Goal: Information Seeking & Learning: Learn about a topic

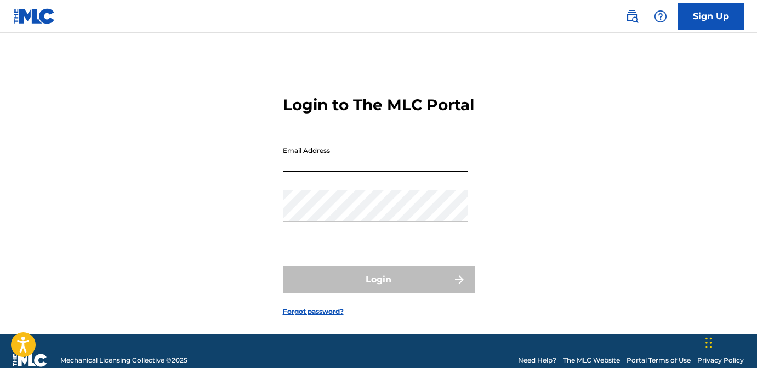
type input "[EMAIL_ADDRESS][DOMAIN_NAME]"
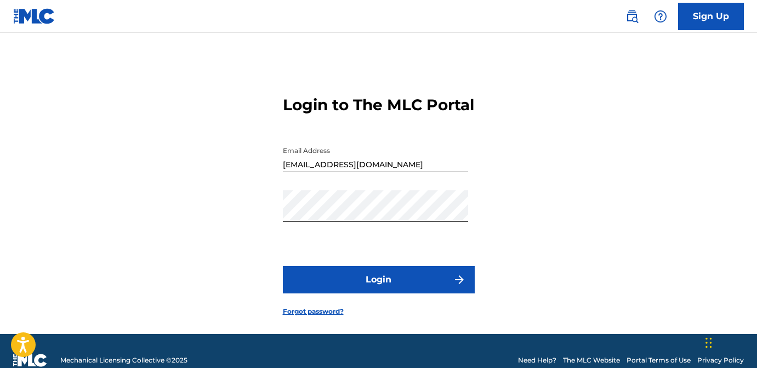
click at [354, 293] on button "Login" at bounding box center [379, 279] width 192 height 27
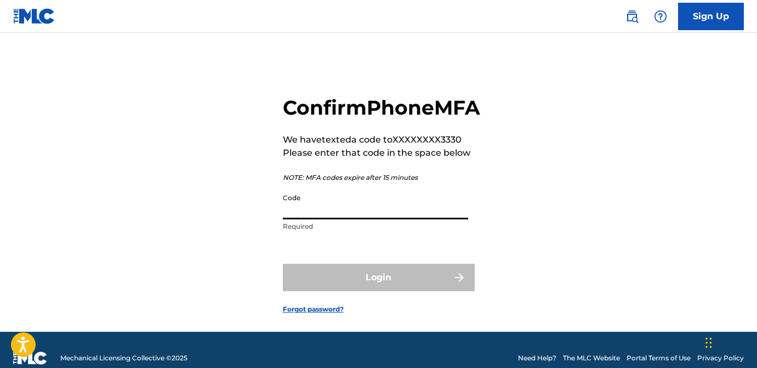
click at [309, 219] on input "Code" at bounding box center [375, 203] width 185 height 31
click at [338, 219] on input "Code" at bounding box center [375, 203] width 185 height 31
paste input "399512"
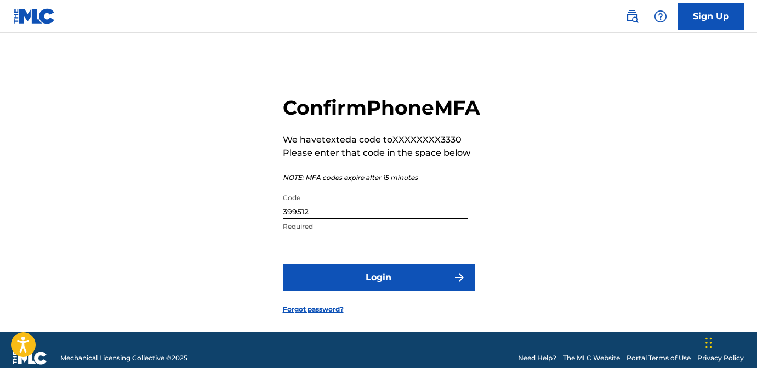
type input "399512"
click at [362, 291] on button "Login" at bounding box center [379, 277] width 192 height 27
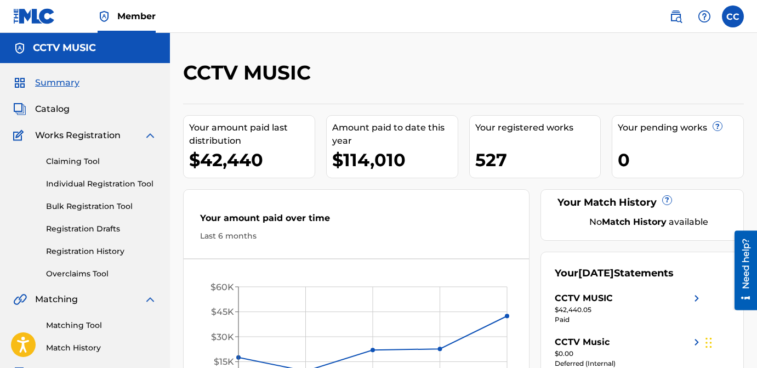
click at [61, 106] on span "Catalog" at bounding box center [52, 108] width 35 height 13
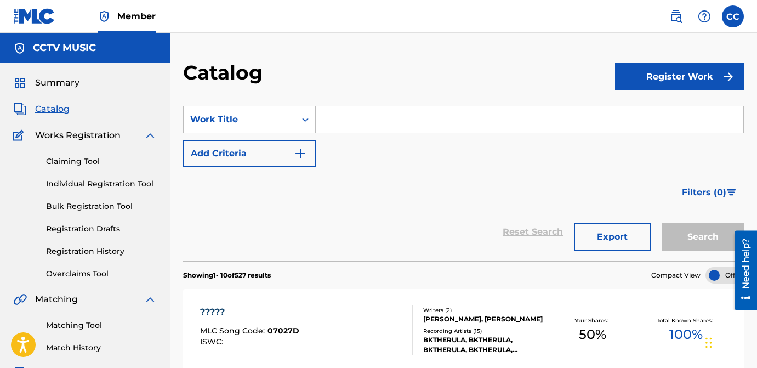
click at [225, 146] on button "Add Criteria" at bounding box center [249, 153] width 133 height 27
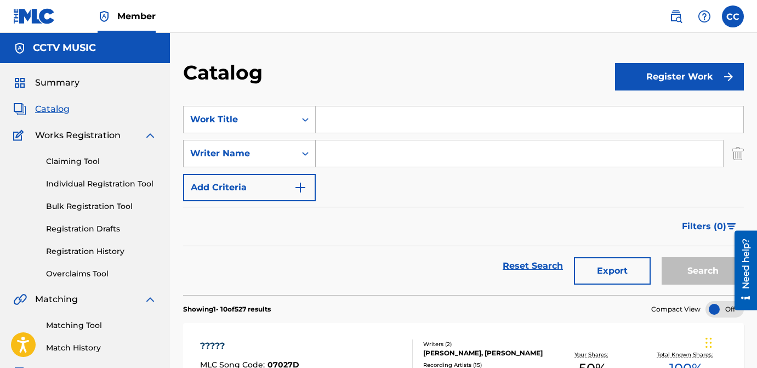
click at [260, 148] on div "Writer Name" at bounding box center [239, 153] width 99 height 13
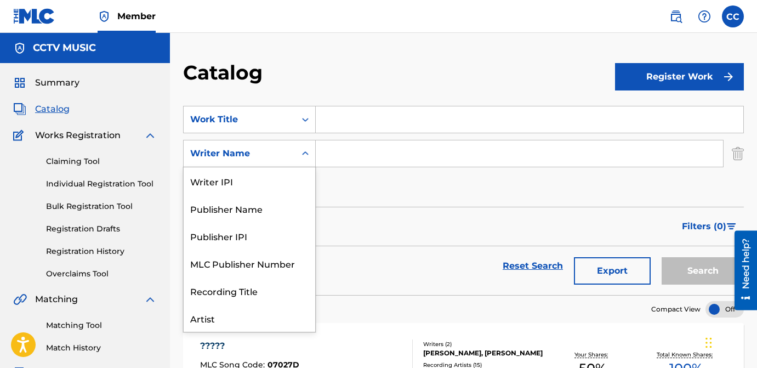
scroll to position [55, 0]
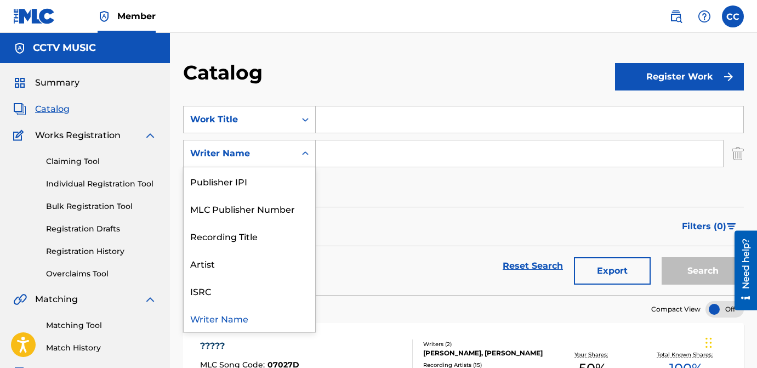
click at [361, 151] on input "Search Form" at bounding box center [519, 153] width 407 height 26
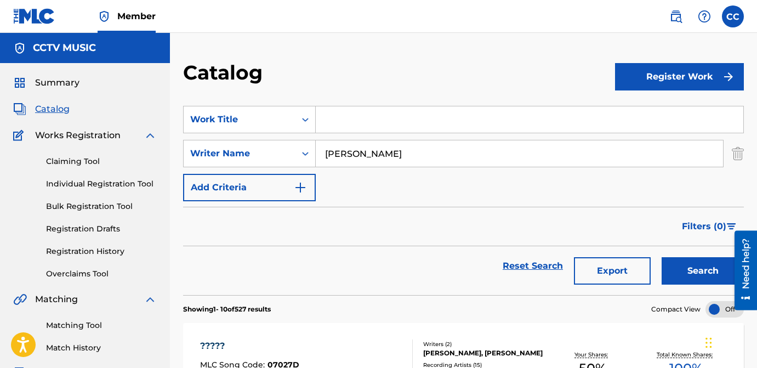
click at [418, 151] on input "[PERSON_NAME]" at bounding box center [519, 153] width 407 height 26
paste input "[PERSON_NAME]"
type input "[PERSON_NAME] [PERSON_NAME]"
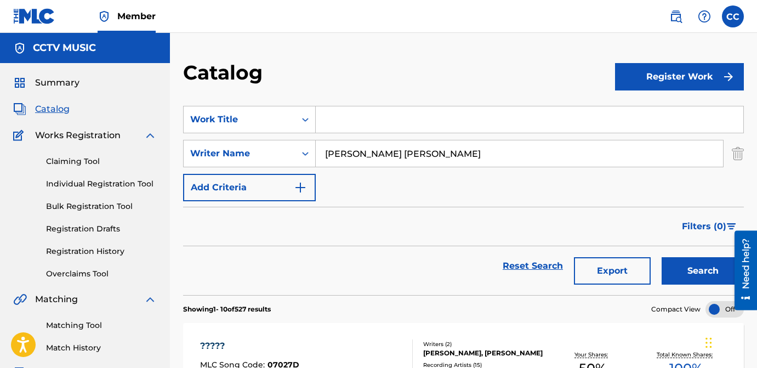
click at [675, 275] on button "Search" at bounding box center [702, 270] width 82 height 27
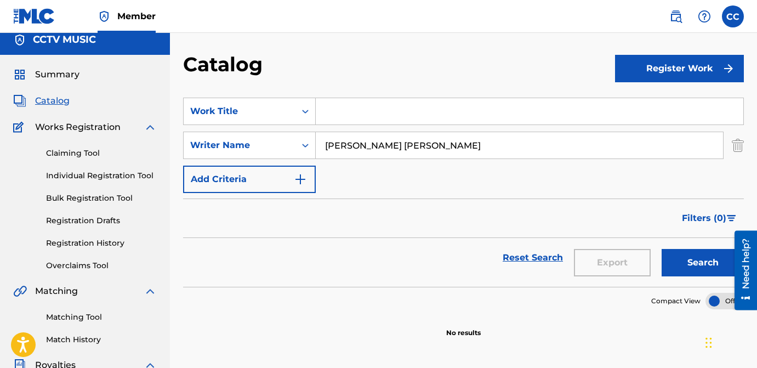
scroll to position [0, 0]
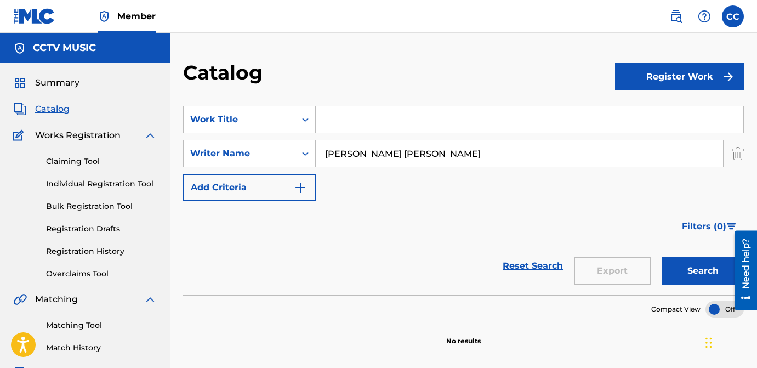
click at [344, 113] on input "Search Form" at bounding box center [529, 119] width 427 height 26
click at [273, 115] on div "Work Title" at bounding box center [239, 119] width 99 height 13
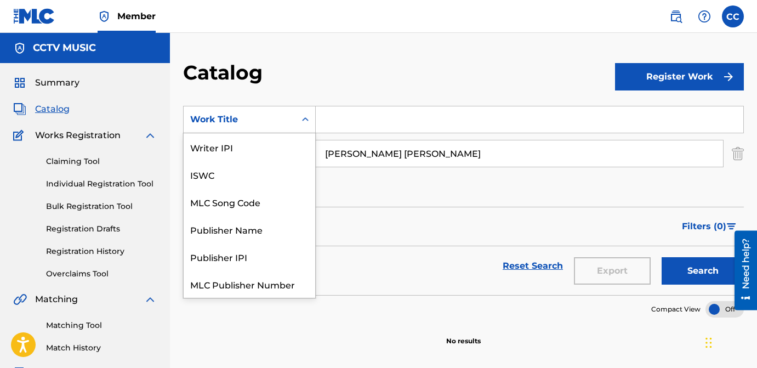
scroll to position [137, 0]
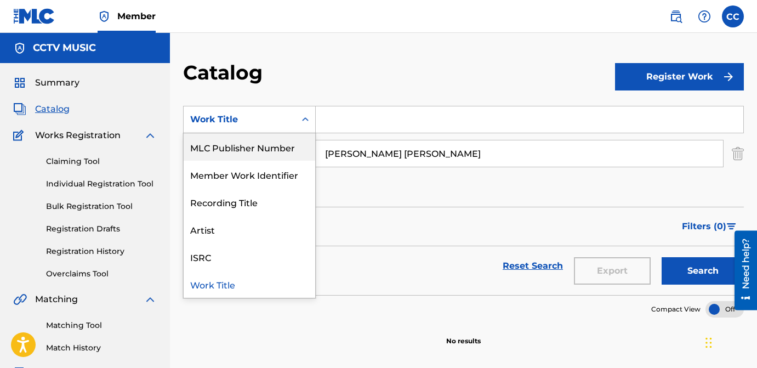
click at [352, 124] on input "Search Form" at bounding box center [529, 119] width 427 height 26
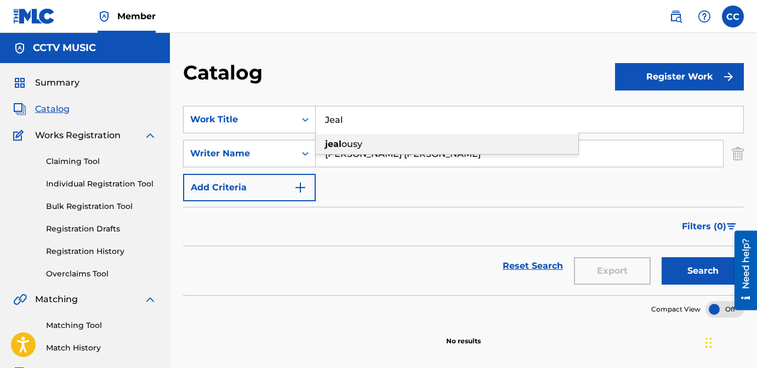
click at [354, 144] on span "ousy" at bounding box center [351, 144] width 21 height 10
type input "jealousy"
click at [695, 270] on button "Search" at bounding box center [702, 270] width 82 height 27
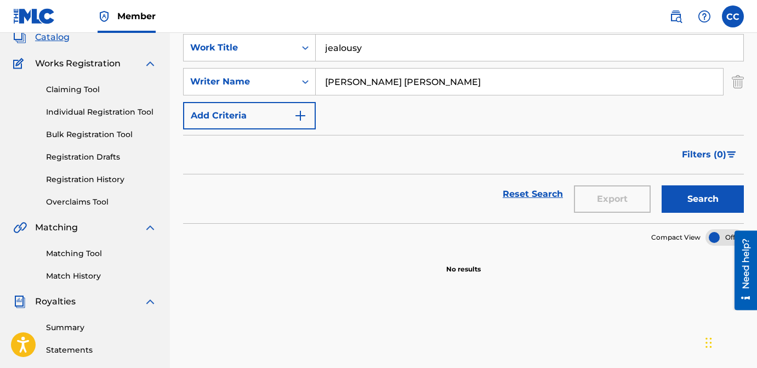
scroll to position [0, 0]
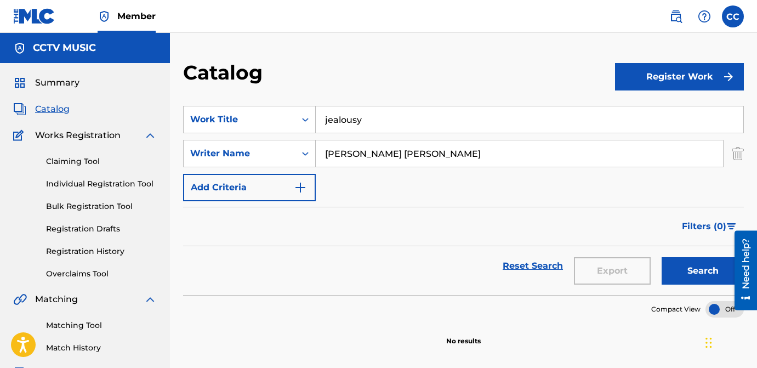
drag, startPoint x: 322, startPoint y: 156, endPoint x: 459, endPoint y: 156, distance: 137.0
click at [459, 156] on input "[PERSON_NAME] [PERSON_NAME]" at bounding box center [519, 153] width 407 height 26
click at [689, 273] on button "Search" at bounding box center [702, 270] width 82 height 27
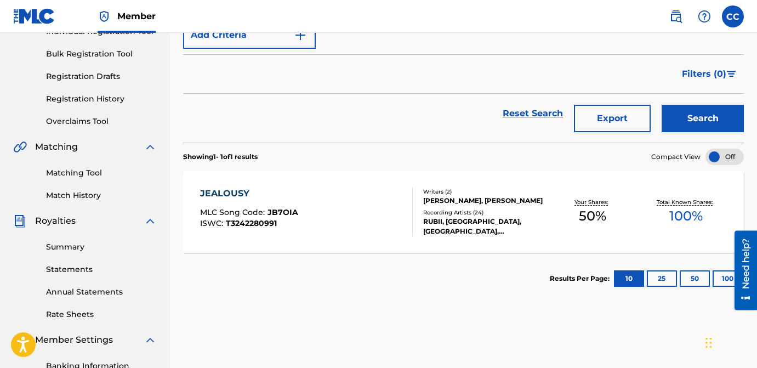
scroll to position [175, 0]
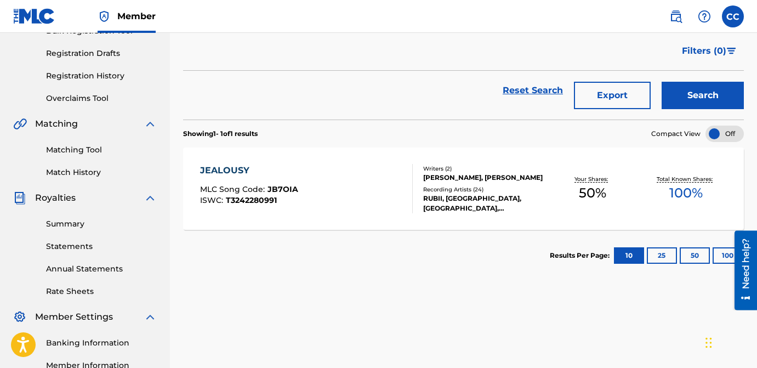
click at [439, 182] on div "[PERSON_NAME], [PERSON_NAME]" at bounding box center [484, 178] width 123 height 10
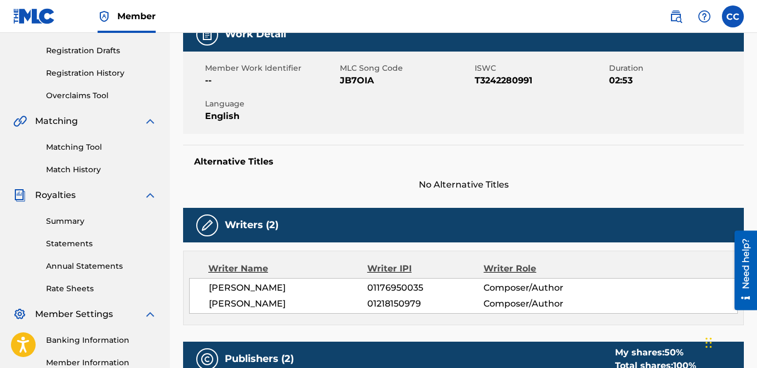
scroll to position [198, 0]
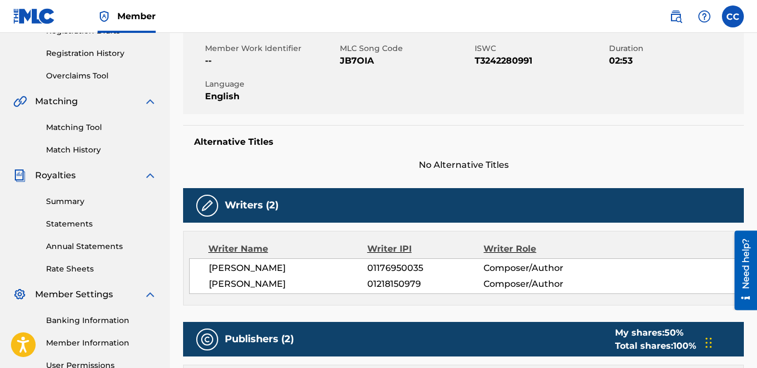
drag, startPoint x: 211, startPoint y: 268, endPoint x: 307, endPoint y: 268, distance: 95.9
click at [308, 268] on span "[PERSON_NAME]" at bounding box center [288, 267] width 158 height 13
click at [307, 268] on span "[PERSON_NAME]" at bounding box center [288, 267] width 158 height 13
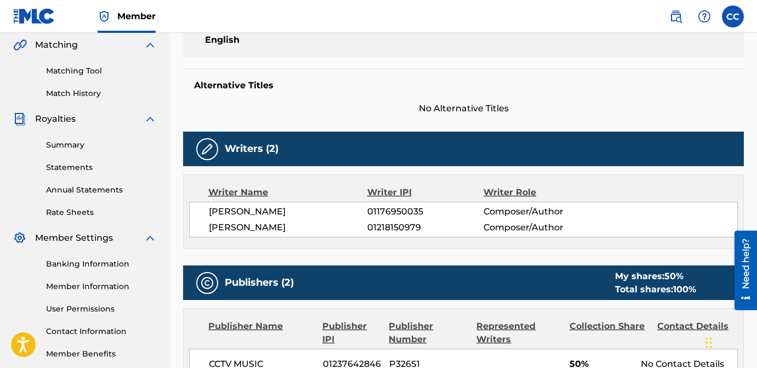
scroll to position [254, 0]
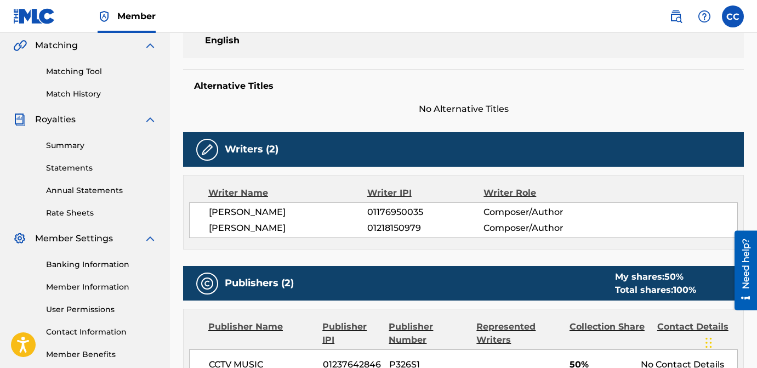
drag, startPoint x: 295, startPoint y: 209, endPoint x: 209, endPoint y: 209, distance: 86.0
click at [209, 209] on span "[PERSON_NAME]" at bounding box center [288, 211] width 158 height 13
copy span "[PERSON_NAME]"
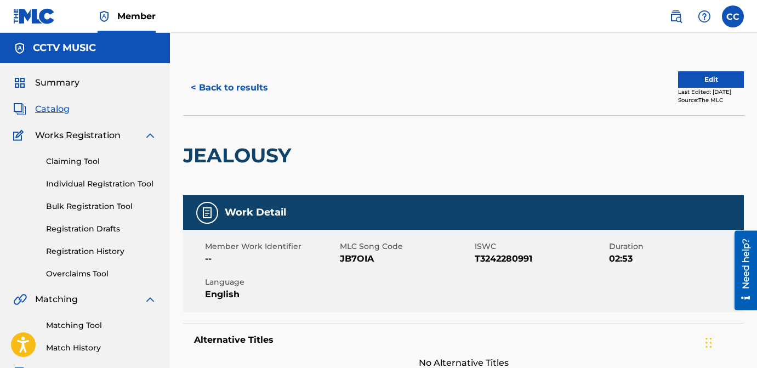
click at [213, 90] on button "< Back to results" at bounding box center [229, 87] width 93 height 27
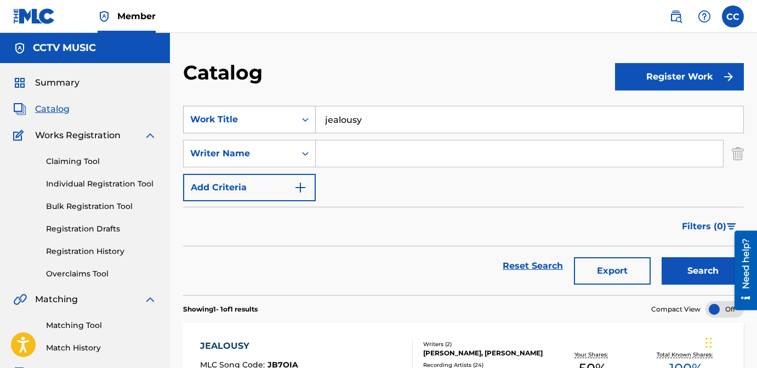
drag, startPoint x: 378, startPoint y: 121, endPoint x: 298, endPoint y: 121, distance: 80.0
click at [298, 121] on div "SearchWithCriteriaec1ba301-ee3c-46b6-9580-1bc3a91df564 Work Title jealousy" at bounding box center [463, 119] width 561 height 27
click at [359, 153] on input "Search Form" at bounding box center [519, 153] width 407 height 26
paste input "[PERSON_NAME]"
type input "[PERSON_NAME]"
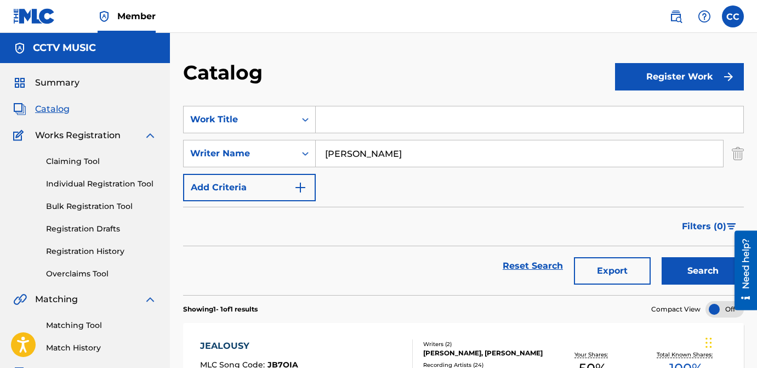
click at [698, 267] on button "Search" at bounding box center [702, 270] width 82 height 27
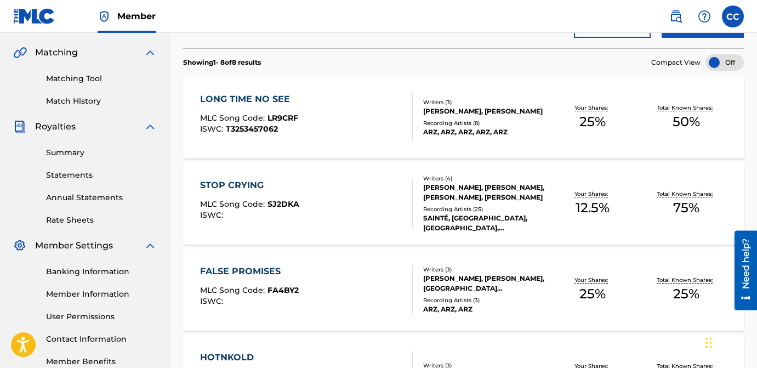
scroll to position [249, 0]
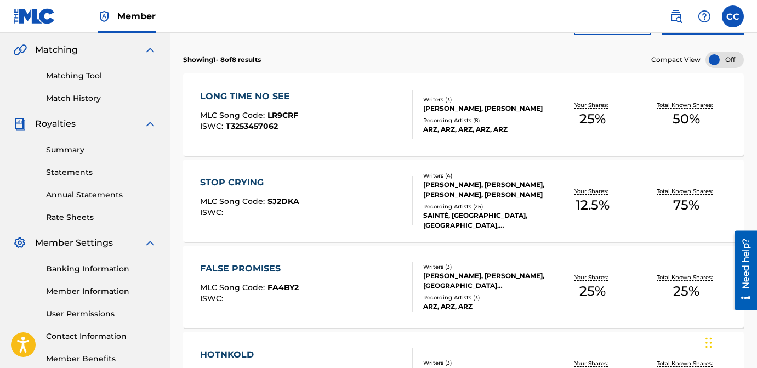
click at [267, 93] on div "LONG TIME NO SEE" at bounding box center [249, 96] width 98 height 13
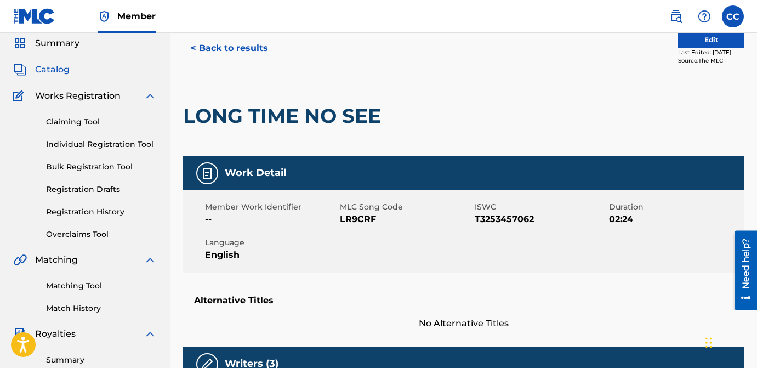
scroll to position [30, 0]
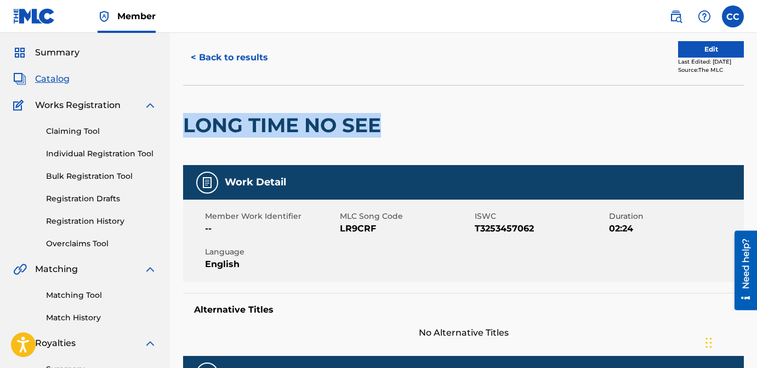
drag, startPoint x: 386, startPoint y: 125, endPoint x: 182, endPoint y: 124, distance: 203.8
copy h2 "LONG TIME NO SEE"
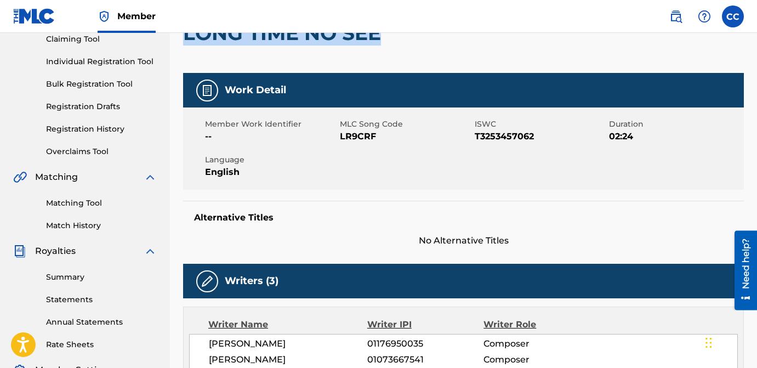
scroll to position [123, 0]
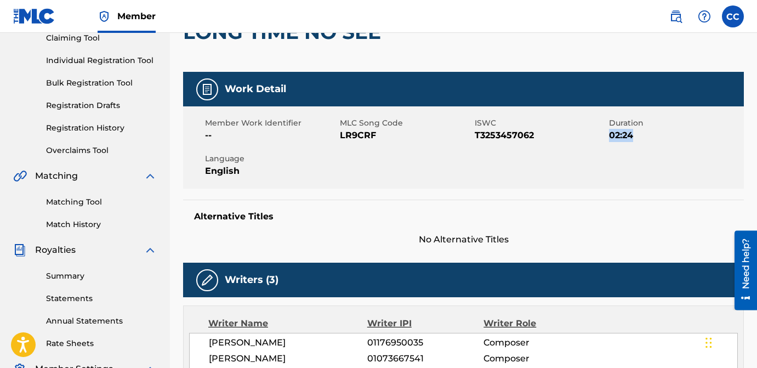
drag, startPoint x: 637, startPoint y: 136, endPoint x: 610, endPoint y: 134, distance: 26.4
click at [610, 134] on span "02:24" at bounding box center [675, 135] width 132 height 13
copy span "02:24"
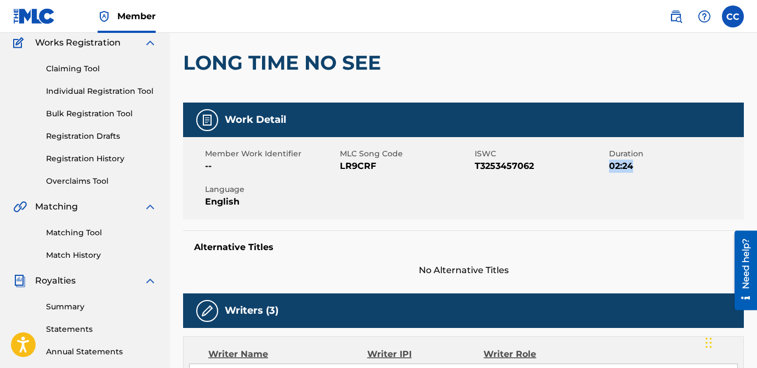
scroll to position [93, 0]
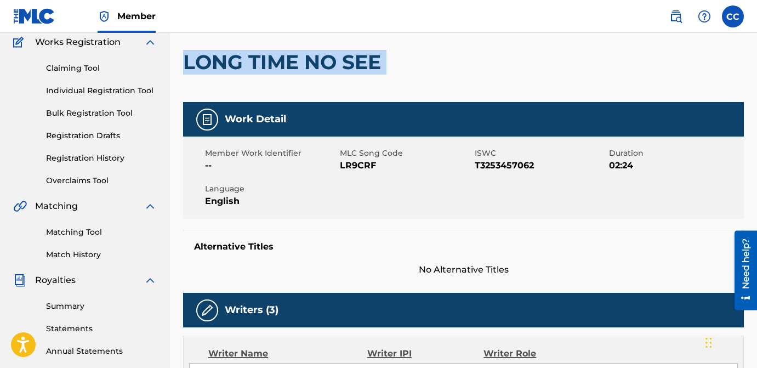
drag, startPoint x: 386, startPoint y: 62, endPoint x: 185, endPoint y: 57, distance: 201.1
click at [185, 57] on div "LONG TIME NO SEE" at bounding box center [463, 62] width 561 height 80
copy div "LONG TIME NO SEE"
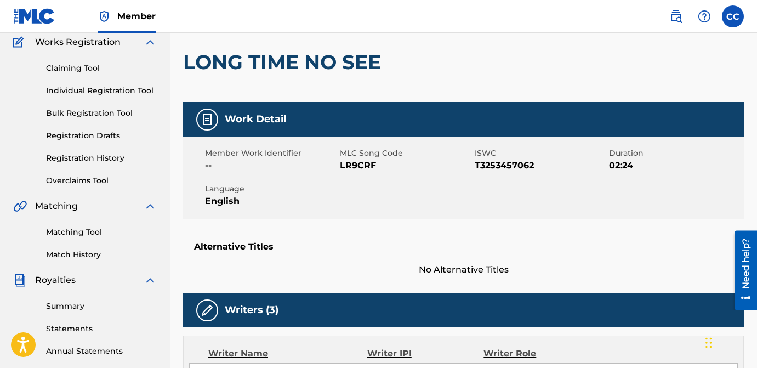
click at [352, 256] on div "Alternative Titles No Alternative Titles" at bounding box center [463, 253] width 561 height 47
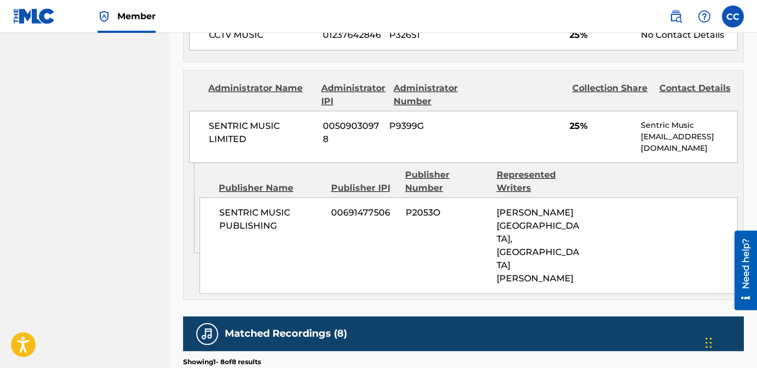
scroll to position [276, 0]
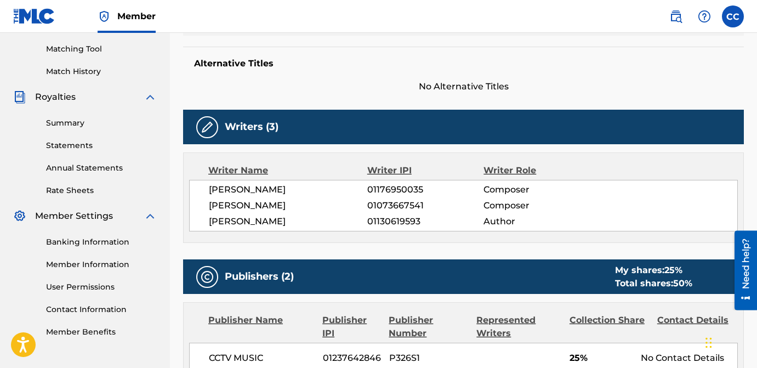
drag, startPoint x: 366, startPoint y: 187, endPoint x: 421, endPoint y: 188, distance: 54.8
click at [421, 188] on div "[PERSON_NAME] 01176950035 Composer" at bounding box center [473, 189] width 528 height 13
copy div "01176950035"
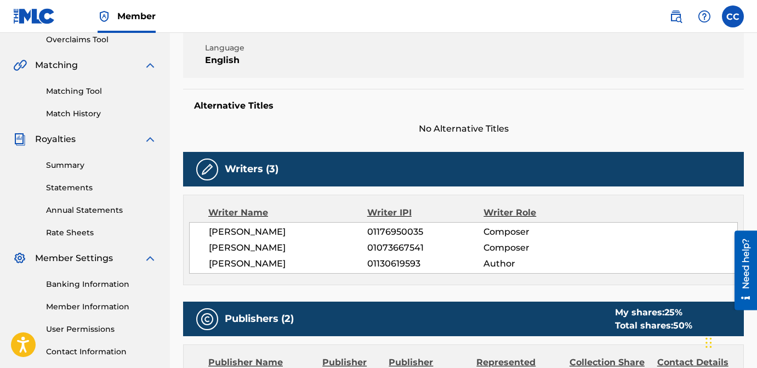
scroll to position [233, 0]
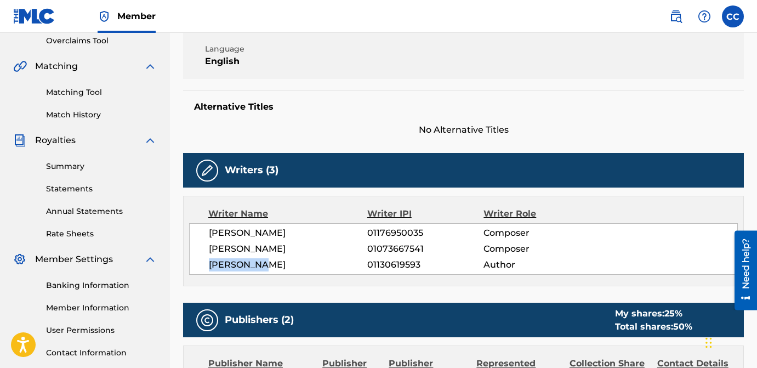
drag, startPoint x: 273, startPoint y: 264, endPoint x: 196, endPoint y: 263, distance: 77.3
click at [196, 263] on div "[PERSON_NAME] 01176950035 Composer [PERSON_NAME] 01073667541 Composer ROME [PER…" at bounding box center [463, 249] width 548 height 52
copy span "[PERSON_NAME]"
drag, startPoint x: 368, startPoint y: 266, endPoint x: 421, endPoint y: 267, distance: 52.6
click at [421, 267] on span "01130619593" at bounding box center [425, 264] width 116 height 13
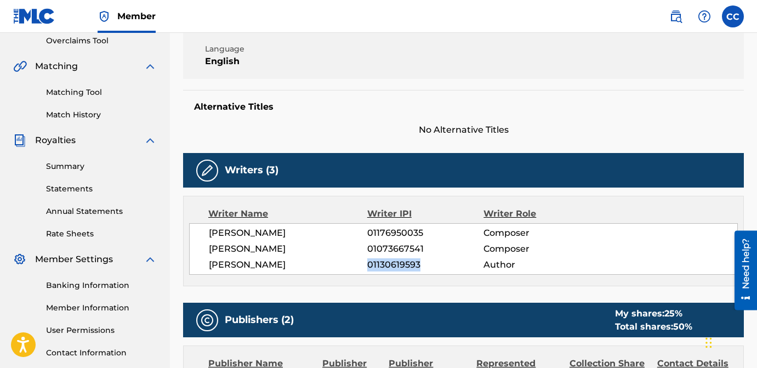
copy span "01130619593"
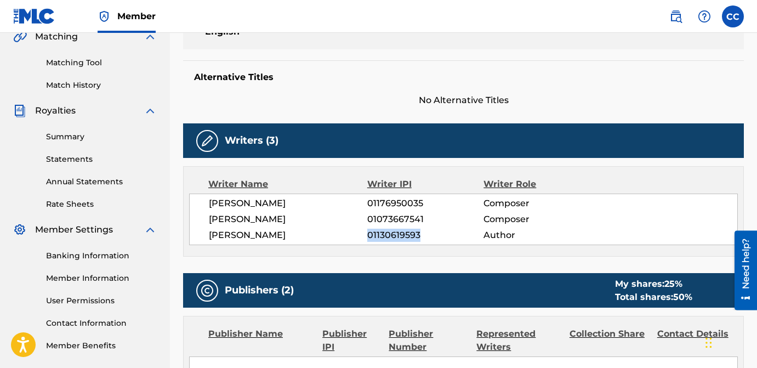
scroll to position [263, 0]
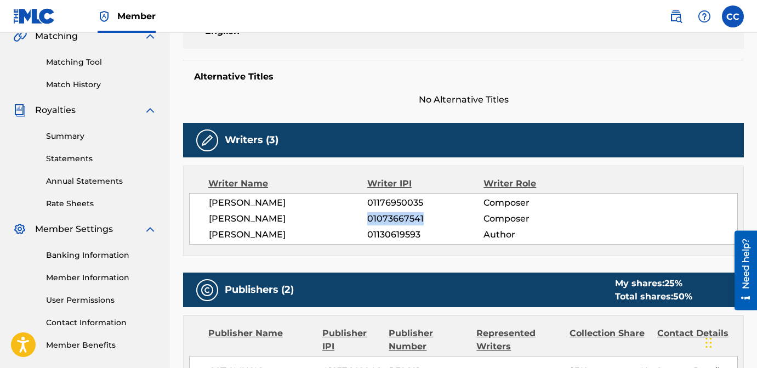
drag, startPoint x: 367, startPoint y: 217, endPoint x: 432, endPoint y: 218, distance: 64.7
click at [432, 218] on span "01073667541" at bounding box center [425, 218] width 116 height 13
copy span "01073667541"
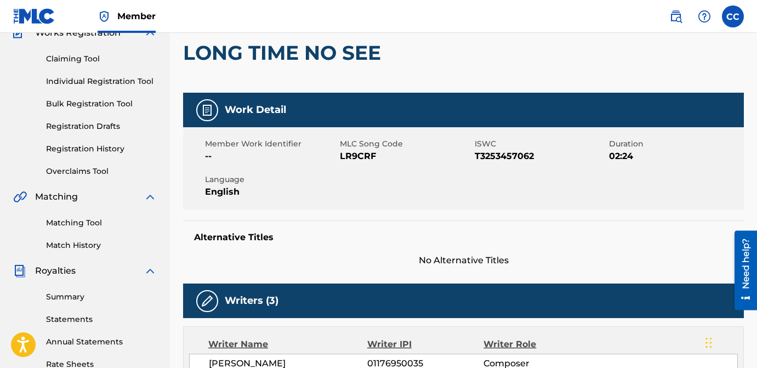
scroll to position [0, 0]
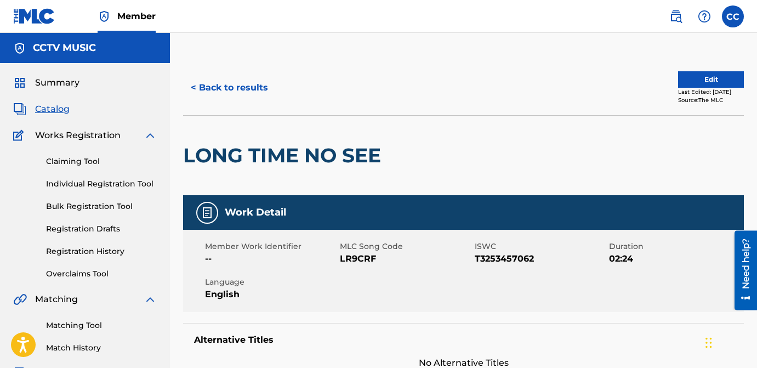
click at [210, 81] on button "< Back to results" at bounding box center [229, 87] width 93 height 27
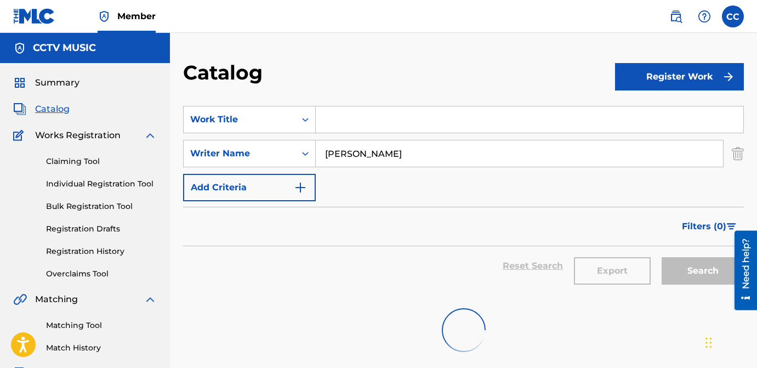
scroll to position [249, 0]
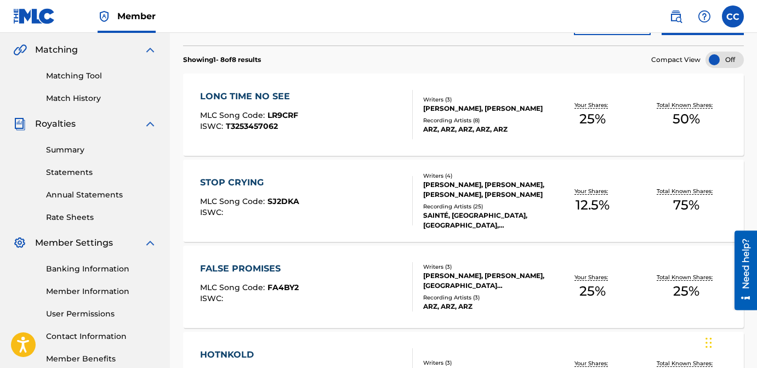
click at [217, 182] on div "STOP CRYING" at bounding box center [249, 182] width 99 height 13
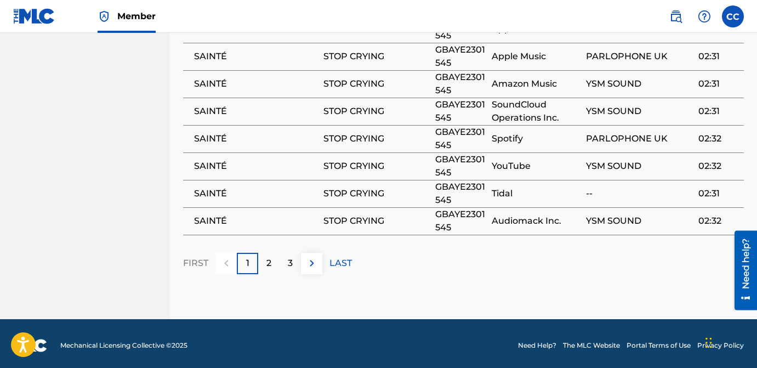
scroll to position [1201, 0]
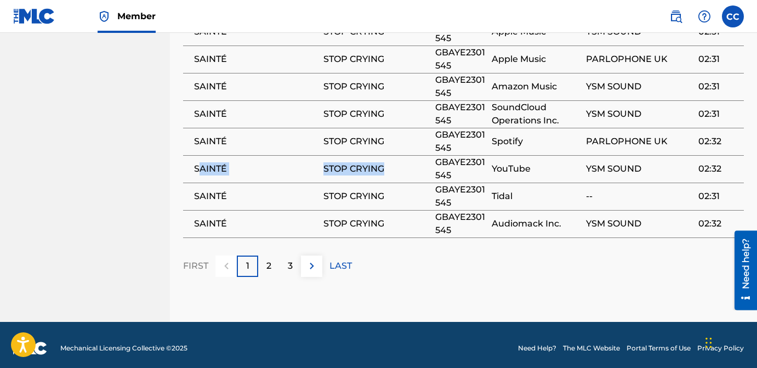
drag, startPoint x: 197, startPoint y: 167, endPoint x: 405, endPoint y: 175, distance: 208.9
click at [405, 175] on tr "SAINTÉ STOP CRYING GBAYE2301545 YouTube YSM SOUND 02:32" at bounding box center [463, 168] width 561 height 27
copy tr "AINTÉ STOP CRYING"
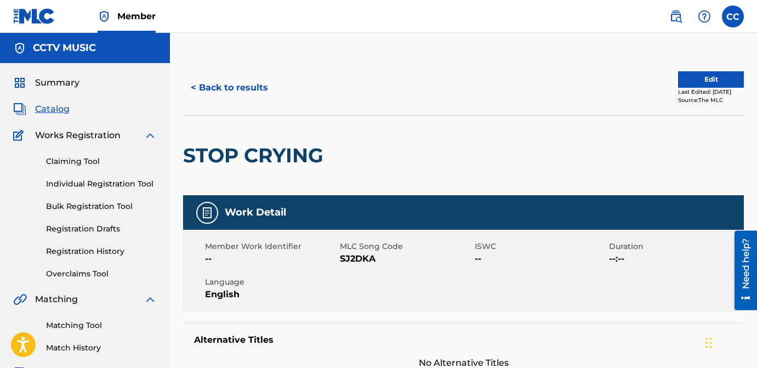
scroll to position [1, 0]
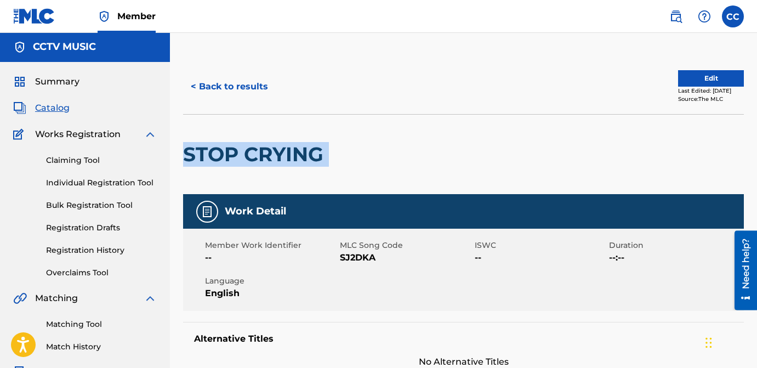
drag, startPoint x: 329, startPoint y: 150, endPoint x: 185, endPoint y: 150, distance: 144.1
click at [185, 150] on div "STOP CRYING" at bounding box center [463, 154] width 561 height 80
copy div "STOP CRYING"
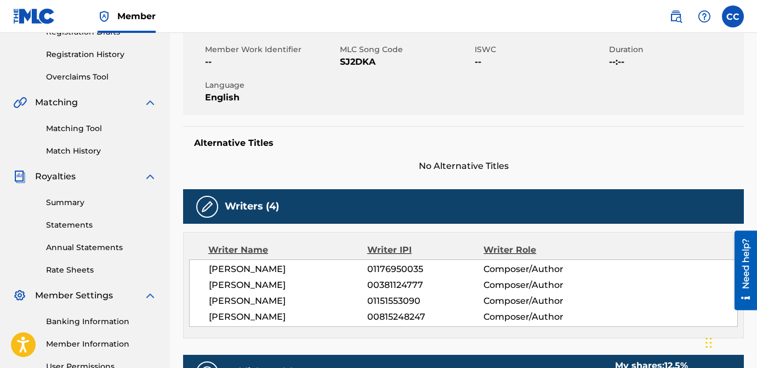
scroll to position [196, 0]
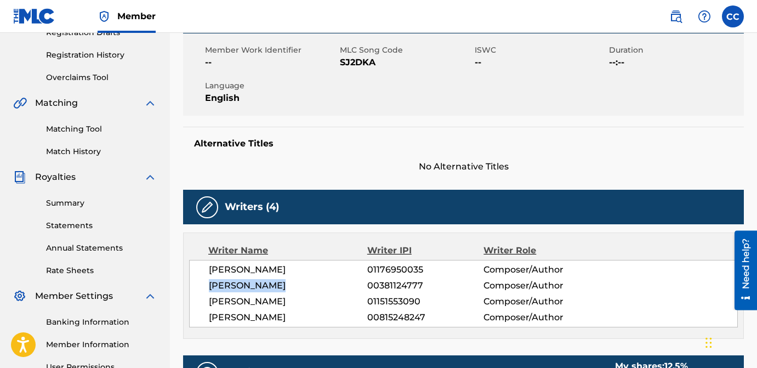
drag, startPoint x: 207, startPoint y: 287, endPoint x: 308, endPoint y: 286, distance: 101.4
click at [310, 286] on div "[PERSON_NAME] 01176950035 Composer/Author [PERSON_NAME] 00381124777 Composer/Au…" at bounding box center [463, 293] width 548 height 67
drag, startPoint x: 367, startPoint y: 285, endPoint x: 426, endPoint y: 285, distance: 59.7
click at [426, 285] on span "00381124777" at bounding box center [425, 285] width 116 height 13
drag, startPoint x: 426, startPoint y: 285, endPoint x: 361, endPoint y: 285, distance: 65.2
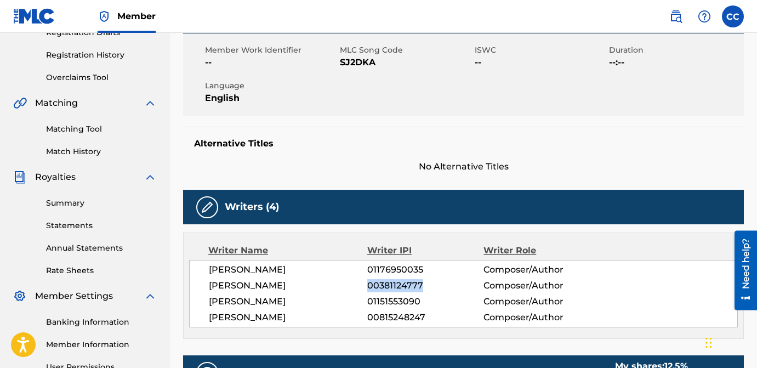
click at [361, 285] on div "[PERSON_NAME] 00381124777 Composer/Author" at bounding box center [473, 285] width 528 height 13
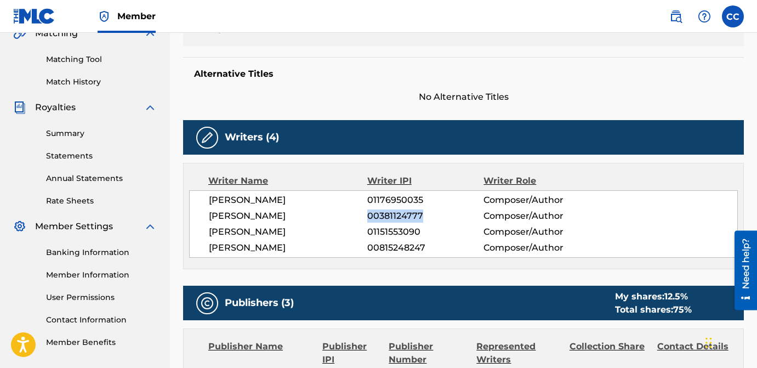
scroll to position [267, 0]
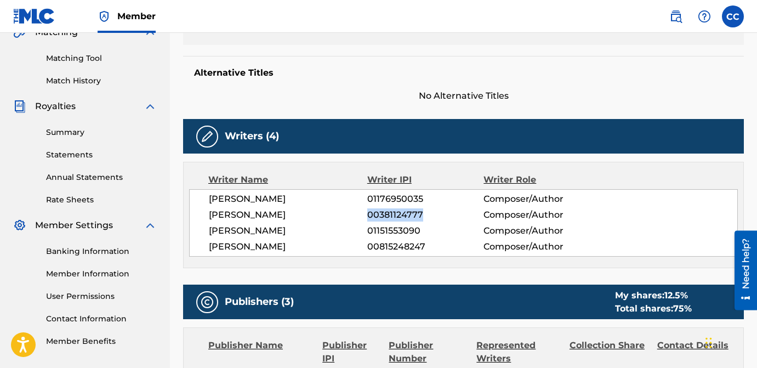
drag, startPoint x: 366, startPoint y: 228, endPoint x: 451, endPoint y: 228, distance: 84.9
click at [451, 228] on div "[PERSON_NAME] 01151553090 Composer/Author" at bounding box center [473, 230] width 528 height 13
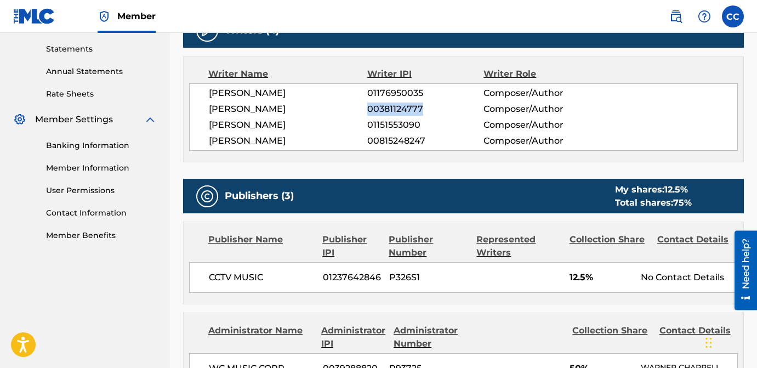
scroll to position [372, 0]
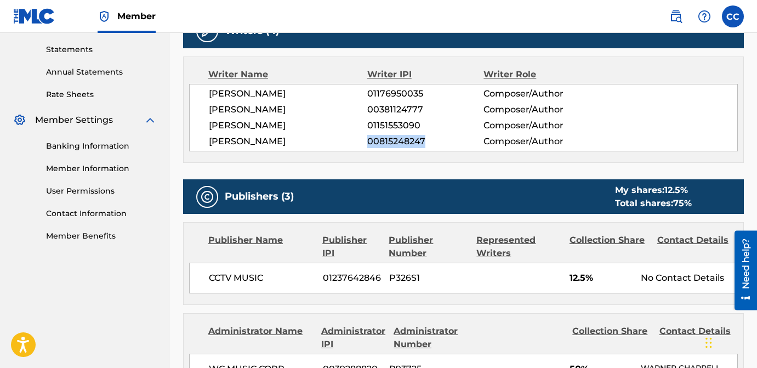
drag, startPoint x: 366, startPoint y: 144, endPoint x: 447, endPoint y: 143, distance: 81.1
click at [447, 143] on div "[PERSON_NAME] 00815248247 Composer/Author" at bounding box center [473, 141] width 528 height 13
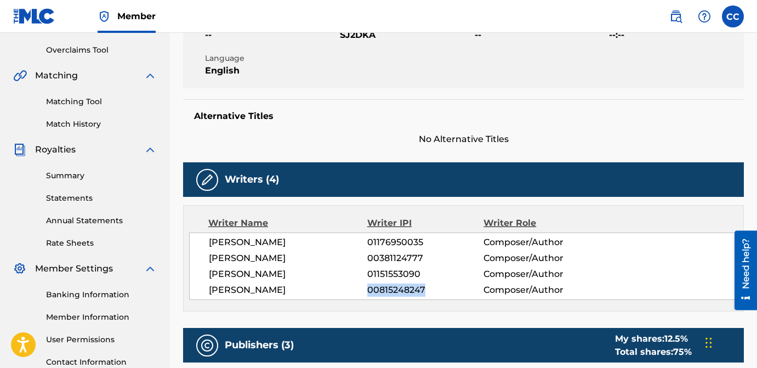
scroll to position [0, 0]
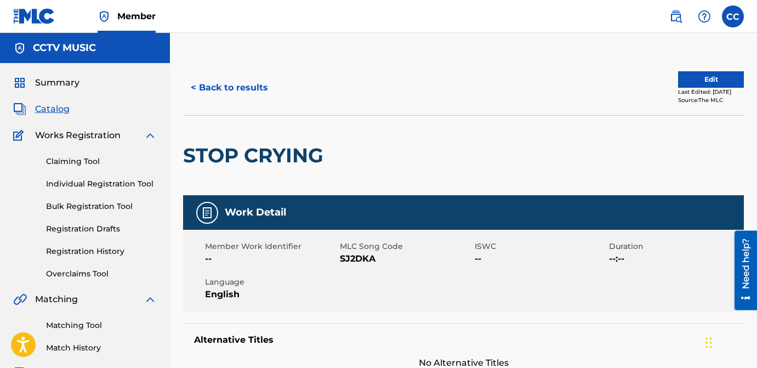
click at [219, 93] on button "< Back to results" at bounding box center [229, 87] width 93 height 27
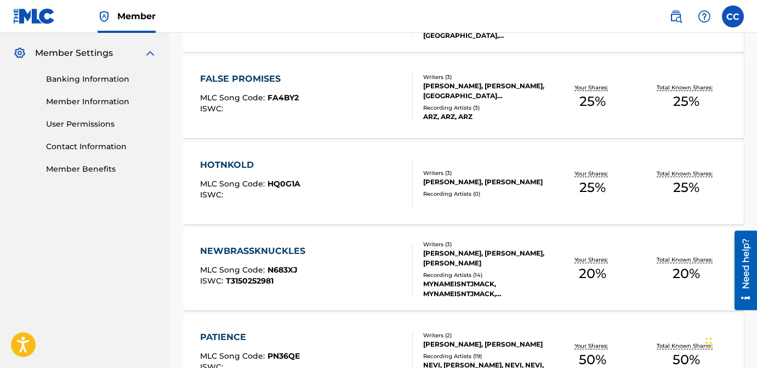
scroll to position [450, 0]
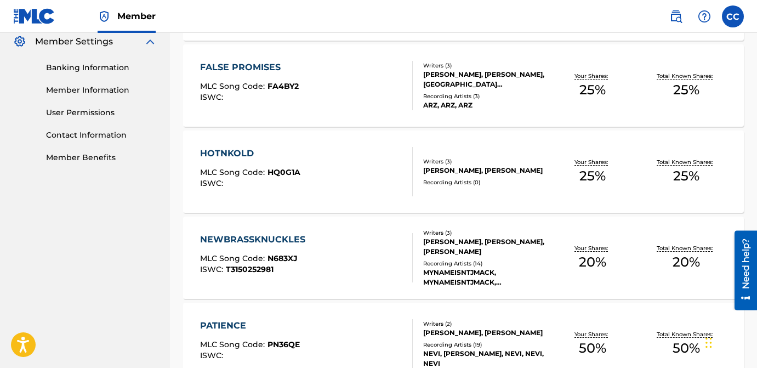
click at [237, 64] on div "FALSE PROMISES" at bounding box center [249, 67] width 99 height 13
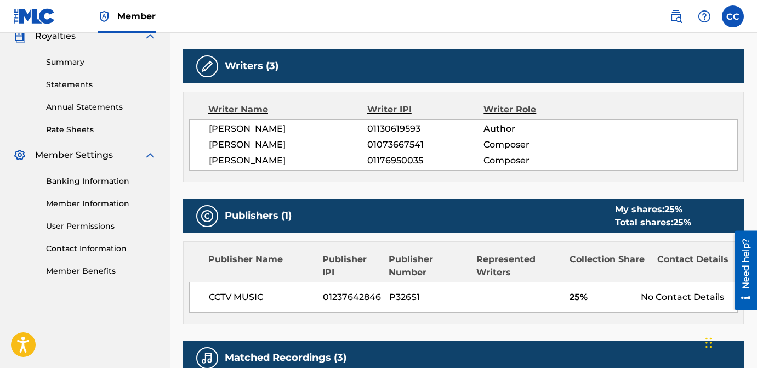
scroll to position [339, 0]
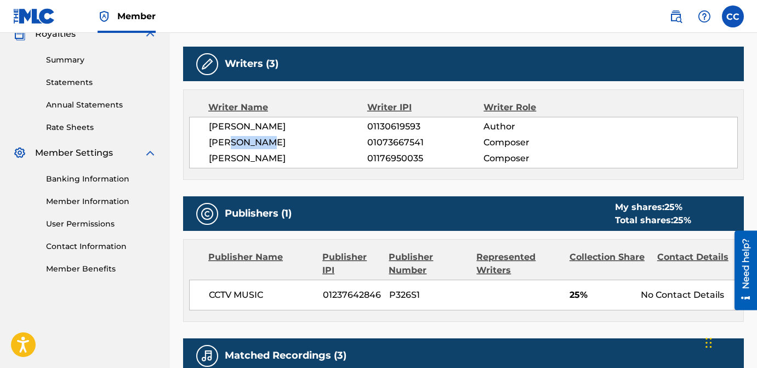
drag, startPoint x: 226, startPoint y: 144, endPoint x: 265, endPoint y: 144, distance: 38.9
click at [266, 144] on span "[PERSON_NAME]" at bounding box center [288, 142] width 158 height 13
click at [265, 144] on span "[PERSON_NAME]" at bounding box center [288, 142] width 158 height 13
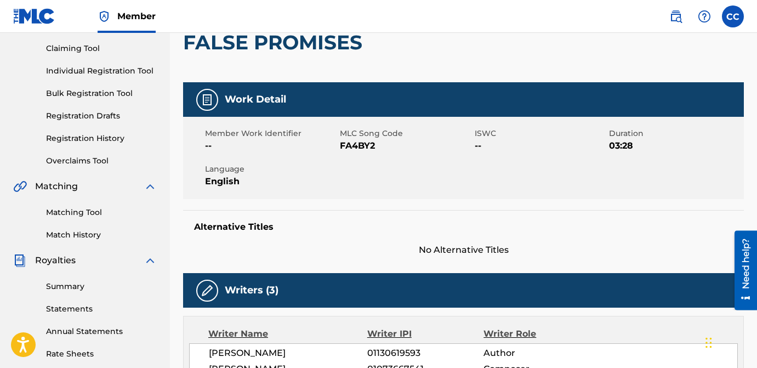
scroll to position [108, 0]
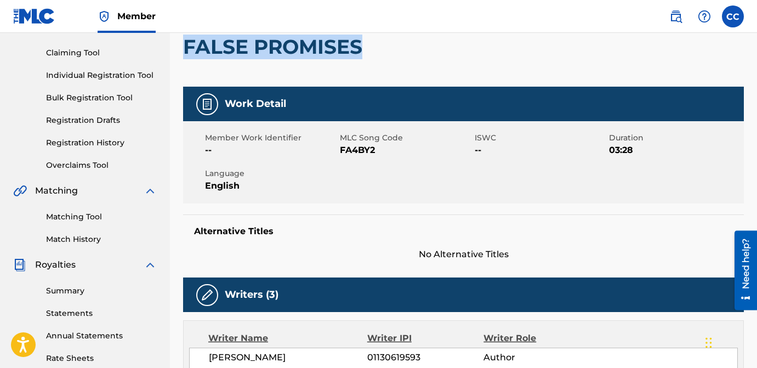
drag, startPoint x: 362, startPoint y: 41, endPoint x: 185, endPoint y: 42, distance: 177.0
click at [185, 42] on h2 "FALSE PROMISES" at bounding box center [275, 47] width 185 height 25
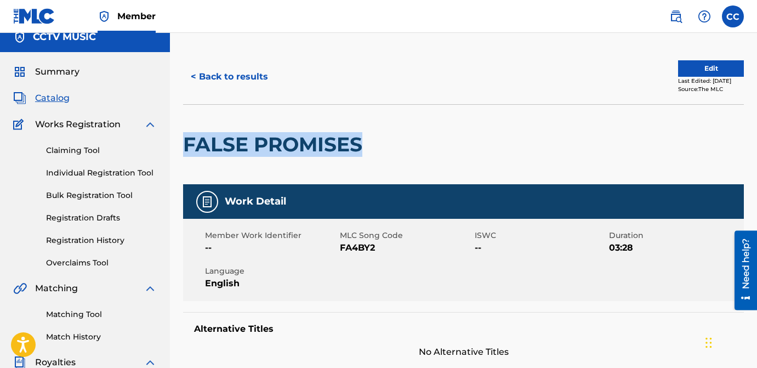
scroll to position [10, 0]
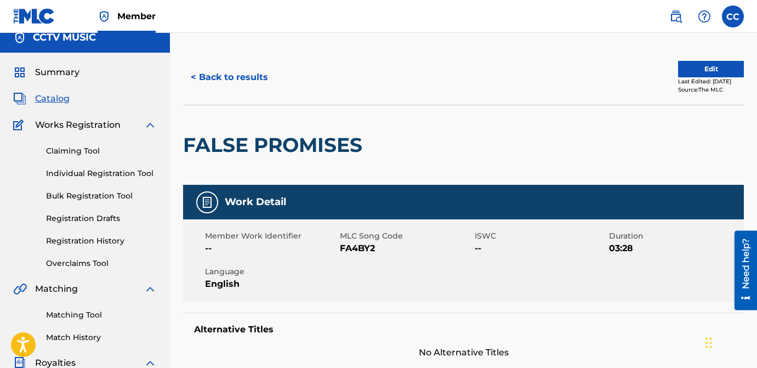
click at [230, 60] on div "< Back to results Edit Last Edited: [DATE] Source: The MLC" at bounding box center [463, 77] width 561 height 55
click at [235, 70] on button "< Back to results" at bounding box center [229, 77] width 93 height 27
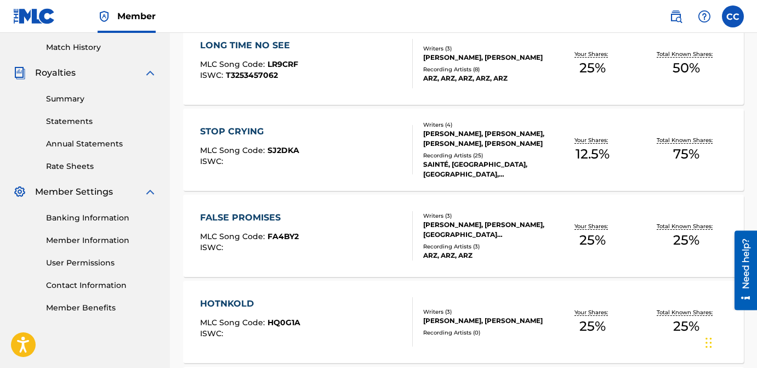
scroll to position [300, 0]
click at [254, 174] on div "STOP CRYING MLC Song Code : SJ2DKA ISWC :" at bounding box center [249, 149] width 99 height 49
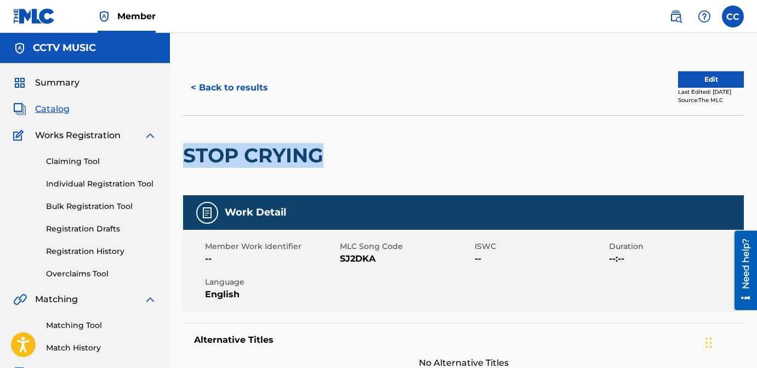
drag, startPoint x: 327, startPoint y: 153, endPoint x: 187, endPoint y: 155, distance: 139.2
click at [187, 156] on h2 "STOP CRYING" at bounding box center [256, 155] width 146 height 25
click at [231, 93] on button "< Back to results" at bounding box center [229, 87] width 93 height 27
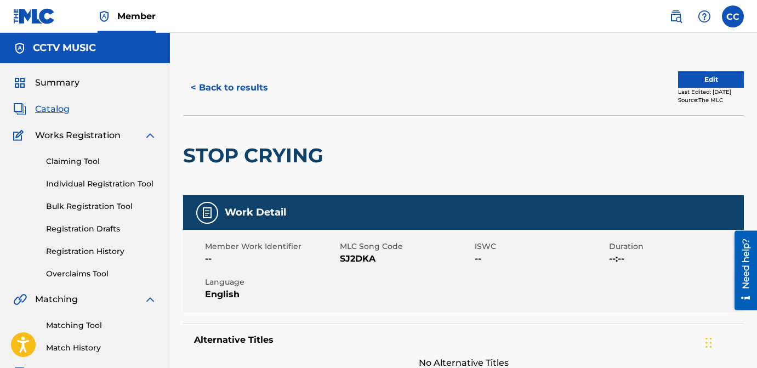
scroll to position [299, 0]
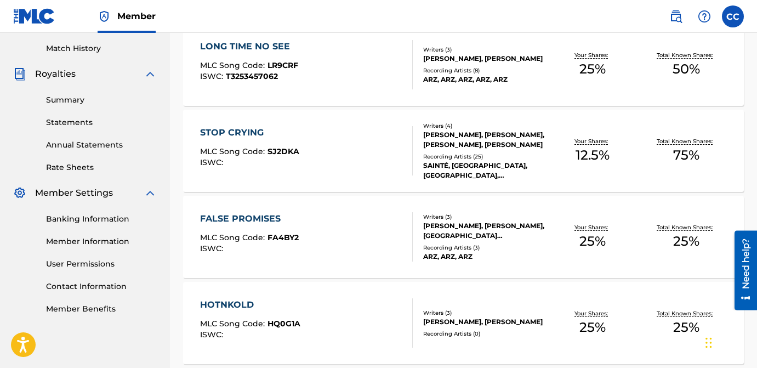
click at [251, 210] on div "FALSE PROMISES MLC Song Code : FA4BY2 ISWC : Writers ( 3 ) [PERSON_NAME], [PERS…" at bounding box center [463, 237] width 561 height 82
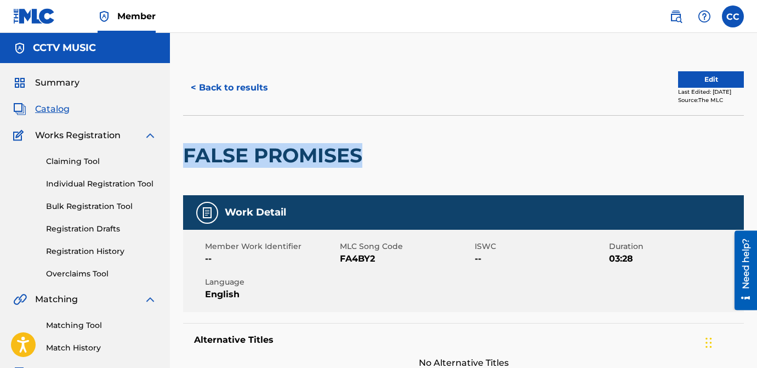
drag, startPoint x: 362, startPoint y: 162, endPoint x: 179, endPoint y: 148, distance: 183.6
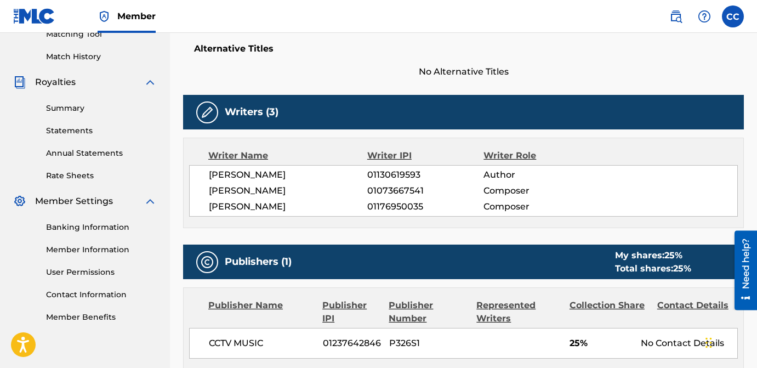
scroll to position [290, 0]
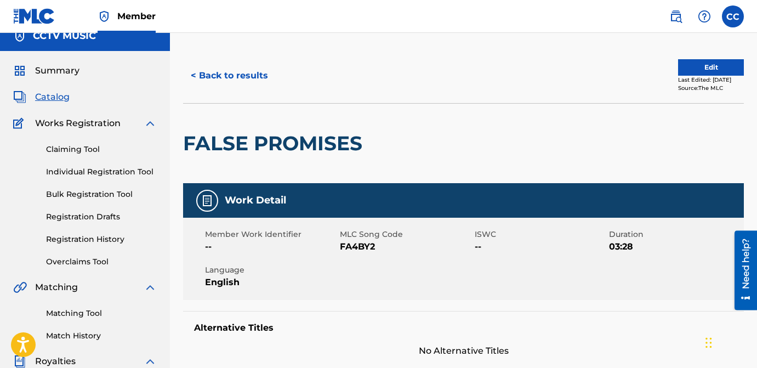
click at [214, 71] on button "< Back to results" at bounding box center [229, 75] width 93 height 27
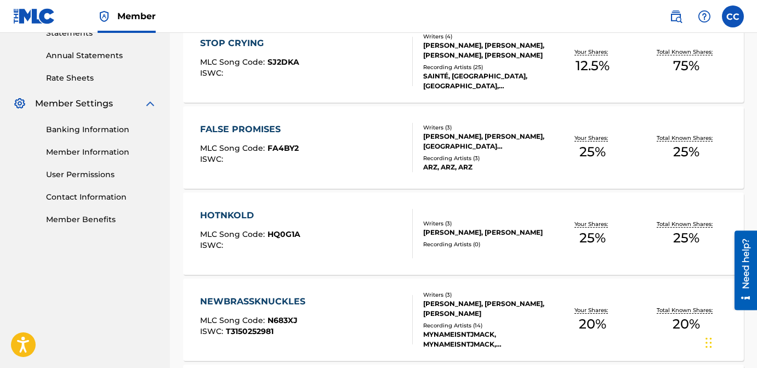
scroll to position [426, 0]
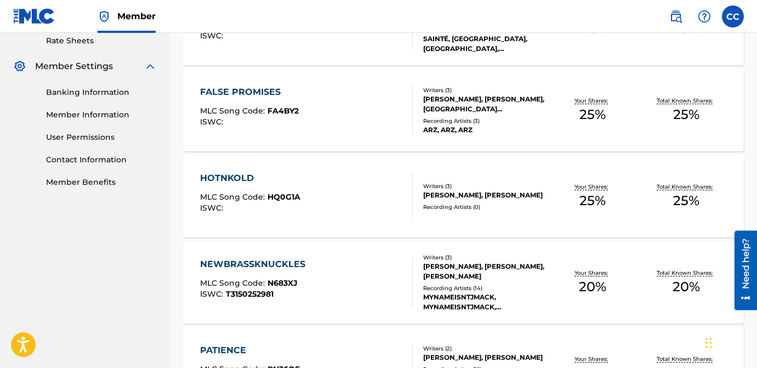
click at [224, 173] on div "HOTNKOLD" at bounding box center [250, 177] width 100 height 13
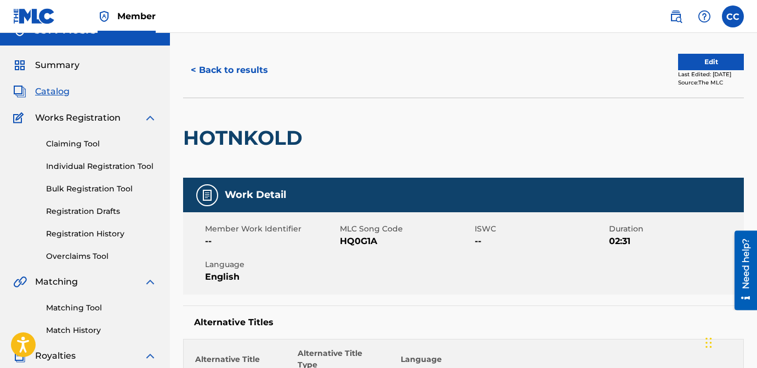
scroll to position [10, 0]
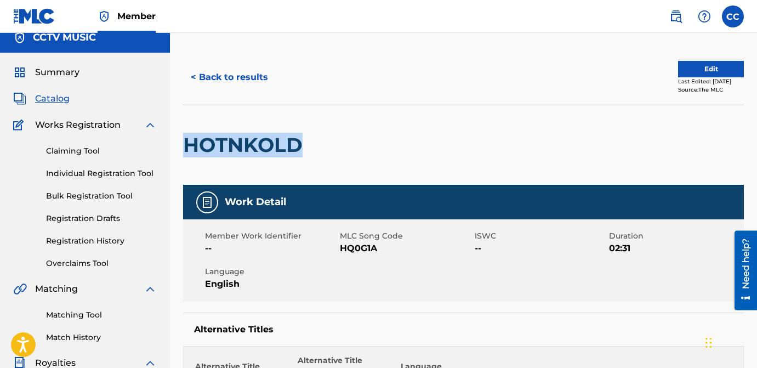
drag, startPoint x: 307, startPoint y: 148, endPoint x: 186, endPoint y: 147, distance: 120.5
click at [186, 147] on h2 "HOTNKOLD" at bounding box center [245, 145] width 125 height 25
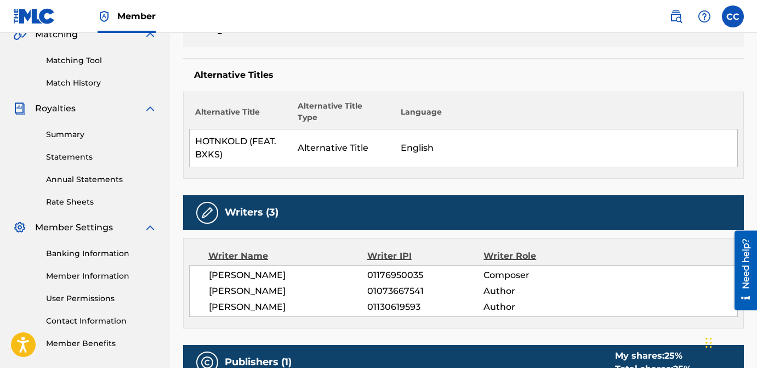
scroll to position [243, 0]
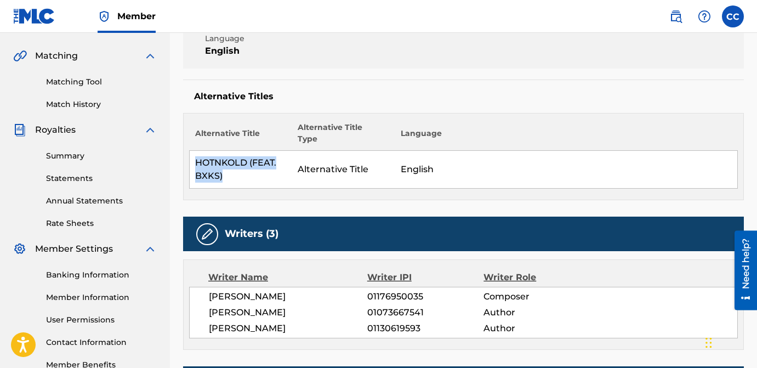
drag, startPoint x: 232, startPoint y: 169, endPoint x: 195, endPoint y: 150, distance: 41.7
click at [195, 151] on td "HOTNKOLD (FEAT. BXKS)" at bounding box center [241, 170] width 103 height 38
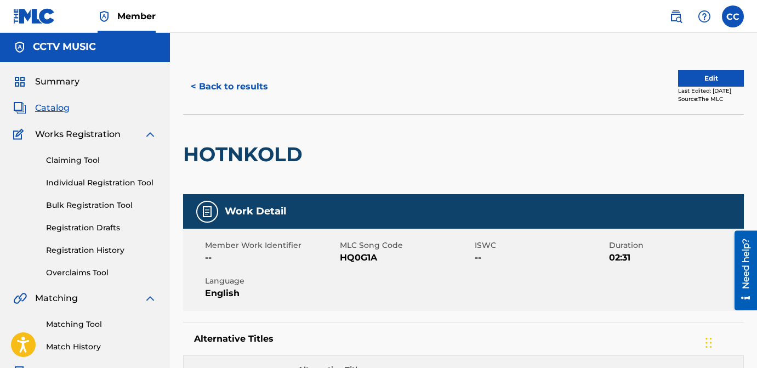
scroll to position [0, 0]
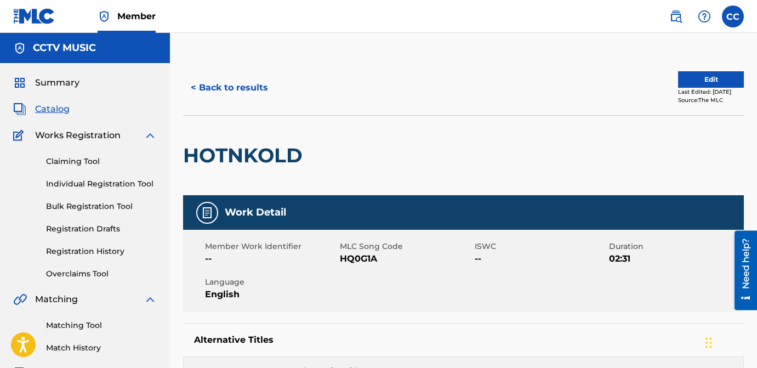
click at [233, 78] on button "< Back to results" at bounding box center [229, 87] width 93 height 27
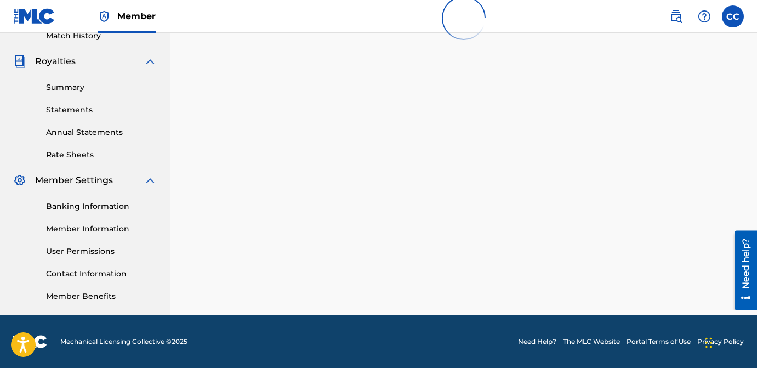
scroll to position [426, 0]
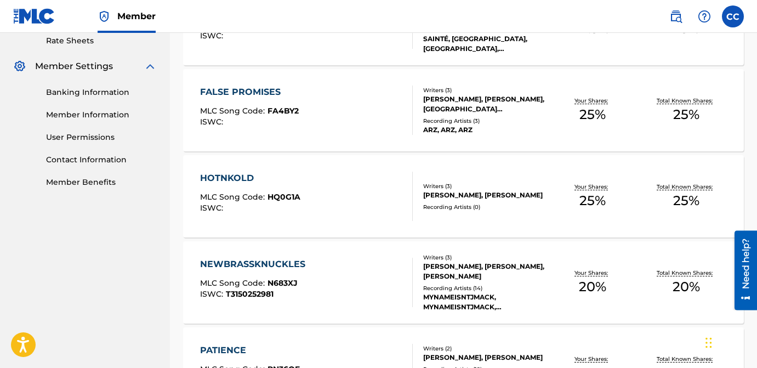
click at [455, 200] on div "[PERSON_NAME], [PERSON_NAME]" at bounding box center [484, 195] width 123 height 10
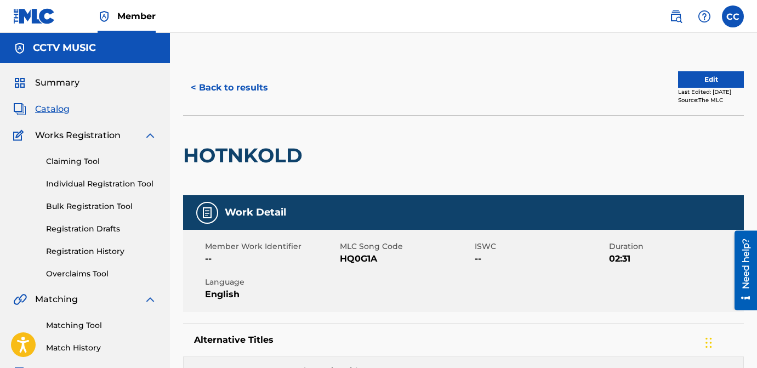
click at [230, 85] on button "< Back to results" at bounding box center [229, 87] width 93 height 27
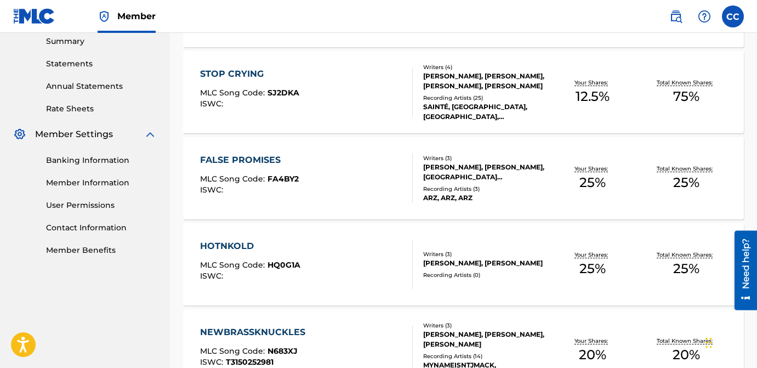
scroll to position [391, 0]
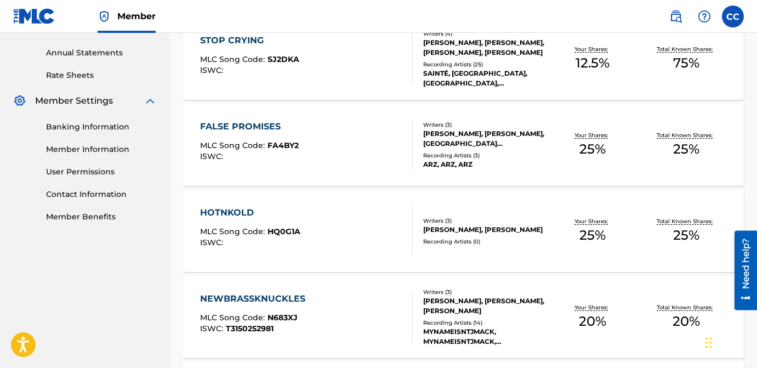
click at [221, 218] on div "HOTNKOLD" at bounding box center [250, 212] width 100 height 13
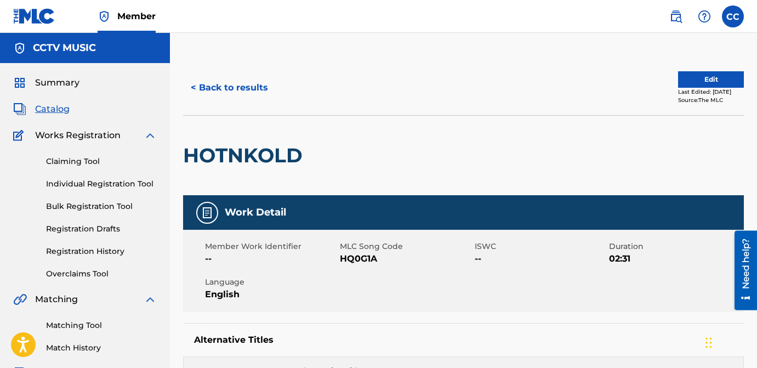
click at [214, 87] on button "< Back to results" at bounding box center [229, 87] width 93 height 27
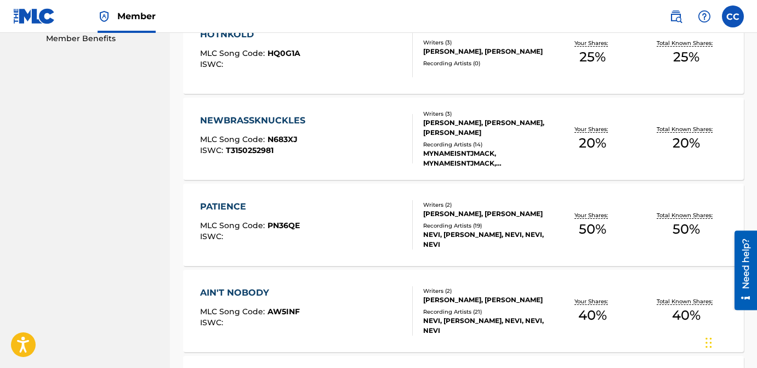
scroll to position [495, 0]
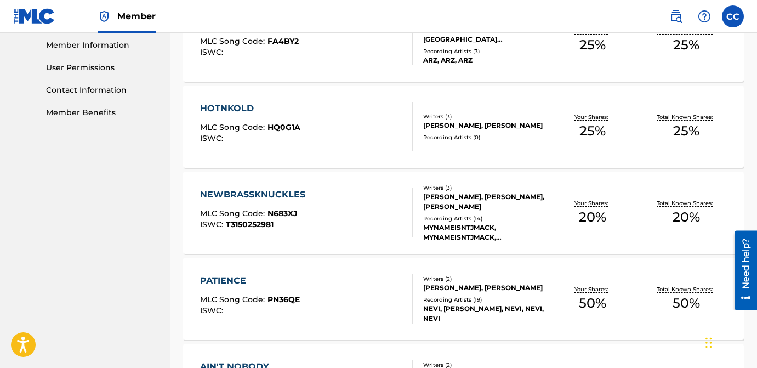
click at [254, 192] on div "NEWBRASSKNUCKLES" at bounding box center [255, 194] width 111 height 13
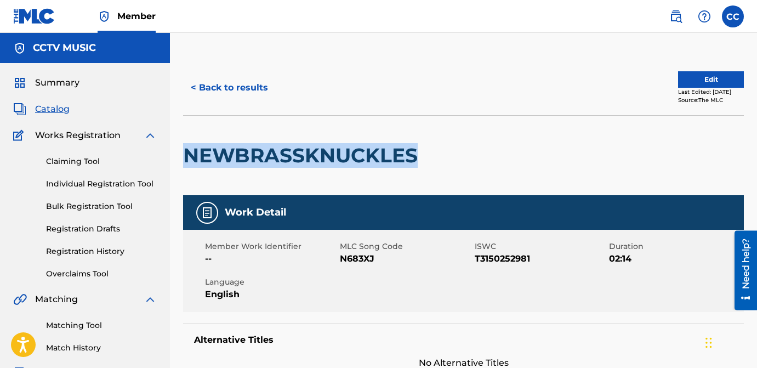
drag, startPoint x: 418, startPoint y: 156, endPoint x: 188, endPoint y: 149, distance: 229.7
click at [188, 149] on h2 "NEWBRASSKNUCKLES" at bounding box center [303, 155] width 240 height 25
click at [322, 156] on h2 "NEWBRASSKNUCKLES" at bounding box center [303, 155] width 240 height 25
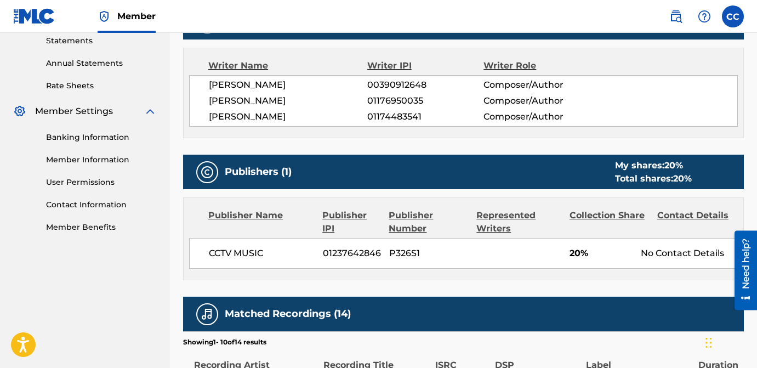
scroll to position [379, 0]
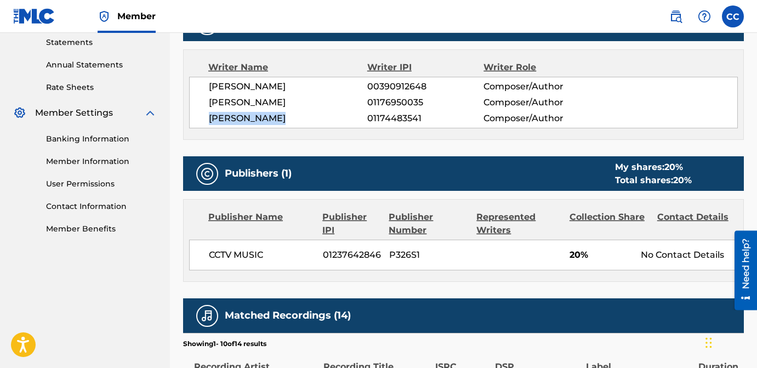
drag, startPoint x: 208, startPoint y: 117, endPoint x: 287, endPoint y: 117, distance: 78.4
click at [287, 117] on span "[PERSON_NAME]" at bounding box center [288, 118] width 158 height 13
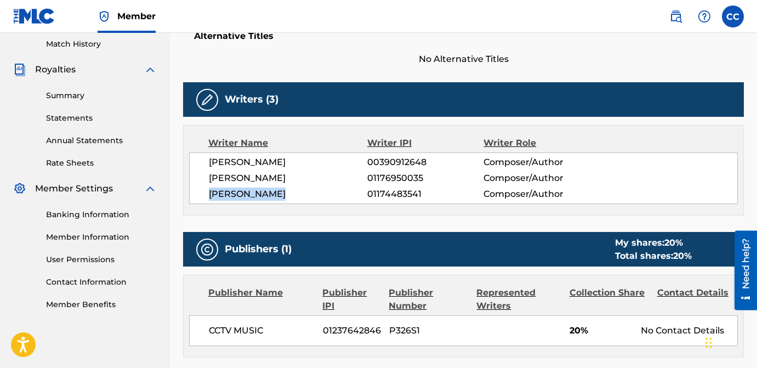
scroll to position [293, 0]
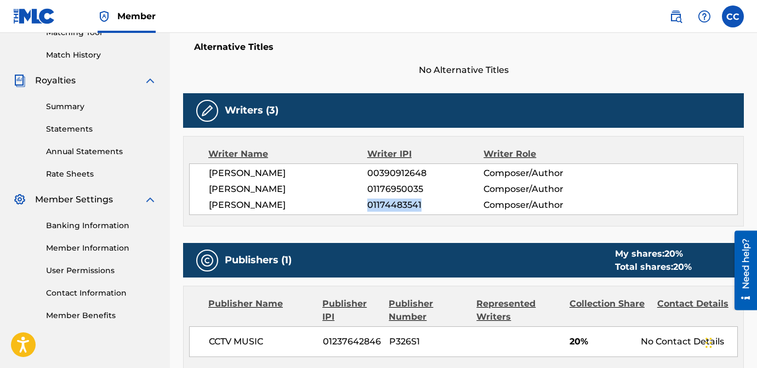
drag, startPoint x: 366, startPoint y: 203, endPoint x: 430, endPoint y: 204, distance: 63.6
click at [430, 204] on div "[PERSON_NAME] 01174483541 Composer/Author" at bounding box center [473, 204] width 528 height 13
drag, startPoint x: 368, startPoint y: 173, endPoint x: 433, endPoint y: 174, distance: 65.8
click at [434, 174] on span "00390912648" at bounding box center [425, 173] width 116 height 13
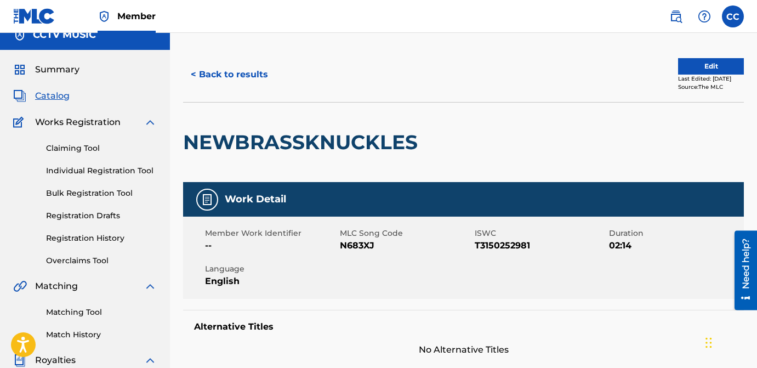
click at [222, 71] on button "< Back to results" at bounding box center [229, 74] width 93 height 27
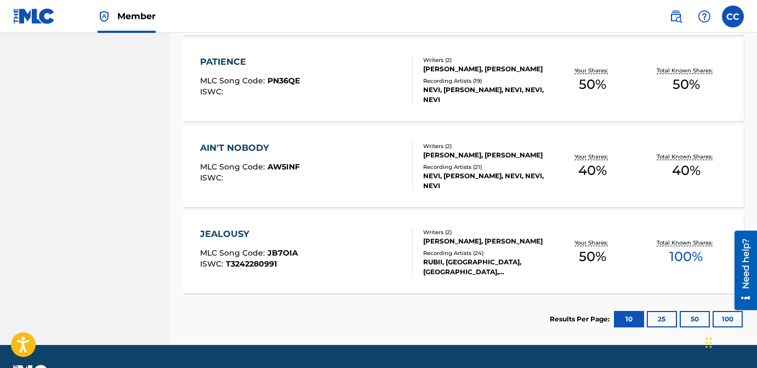
scroll to position [715, 0]
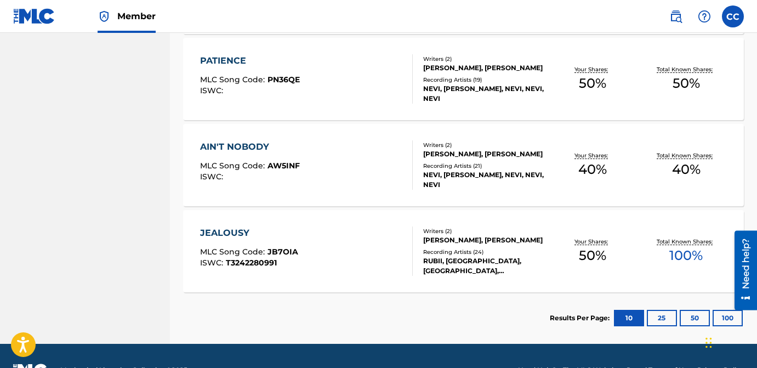
click at [228, 59] on div "PATIENCE" at bounding box center [250, 60] width 100 height 13
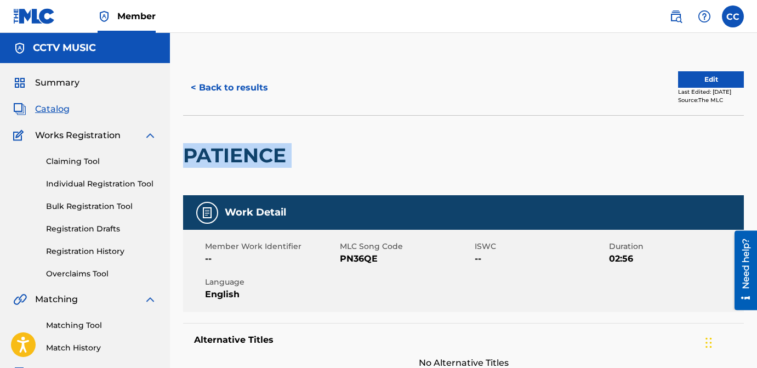
drag, startPoint x: 302, startPoint y: 156, endPoint x: 186, endPoint y: 156, distance: 116.2
click at [185, 156] on div "PATIENCE" at bounding box center [463, 155] width 561 height 80
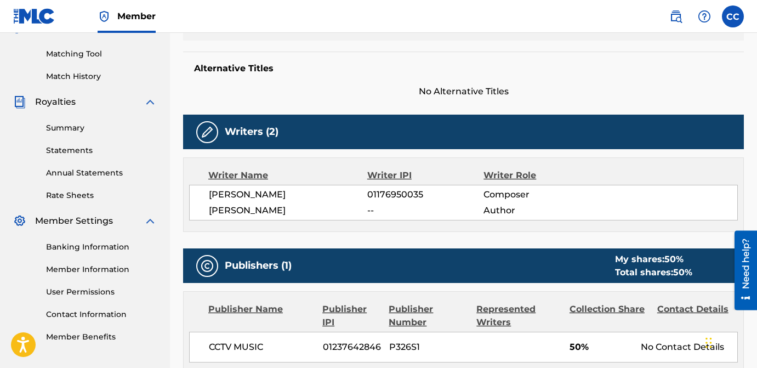
scroll to position [276, 0]
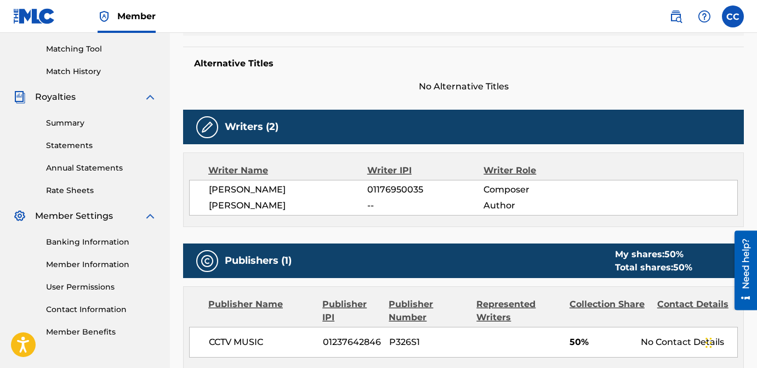
drag, startPoint x: 301, startPoint y: 208, endPoint x: 204, endPoint y: 208, distance: 97.0
click at [204, 208] on div "[PERSON_NAME] 01176950035 Composer [PERSON_NAME] -- Author" at bounding box center [463, 198] width 548 height 36
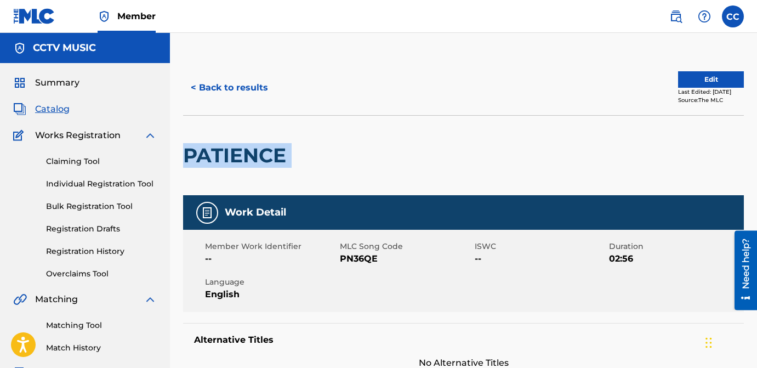
click at [211, 100] on button "< Back to results" at bounding box center [229, 87] width 93 height 27
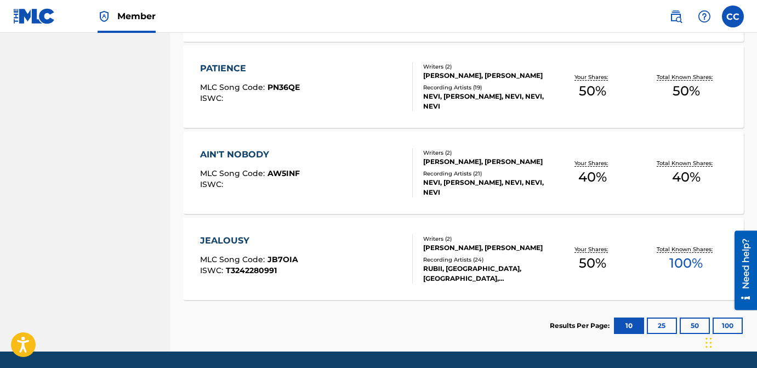
scroll to position [711, 0]
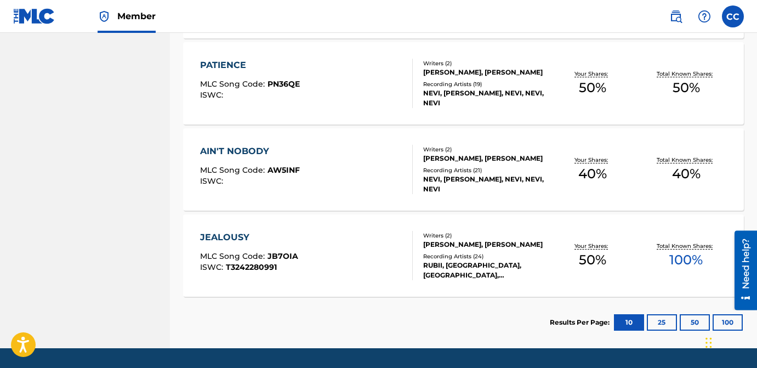
click at [255, 148] on div "AIN'T NOBODY" at bounding box center [250, 151] width 100 height 13
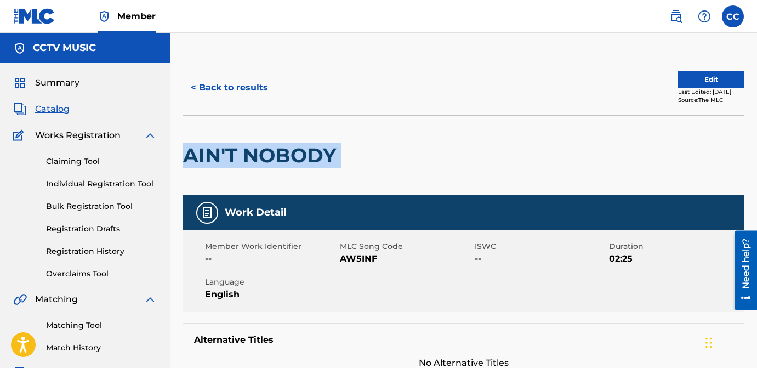
drag, startPoint x: 347, startPoint y: 150, endPoint x: 187, endPoint y: 149, distance: 159.4
click at [187, 149] on div "AIN'T NOBODY" at bounding box center [463, 155] width 561 height 80
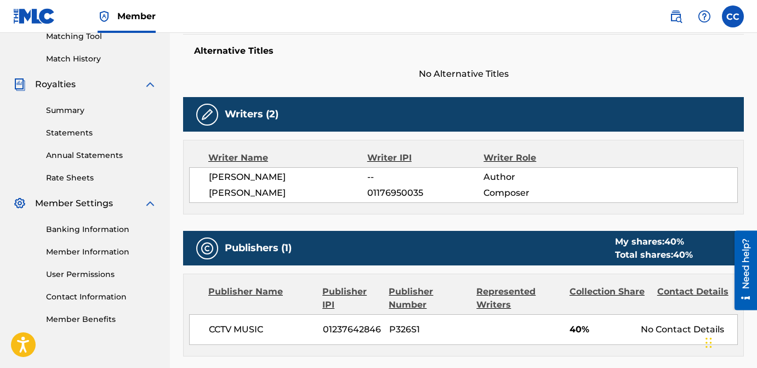
scroll to position [289, 0]
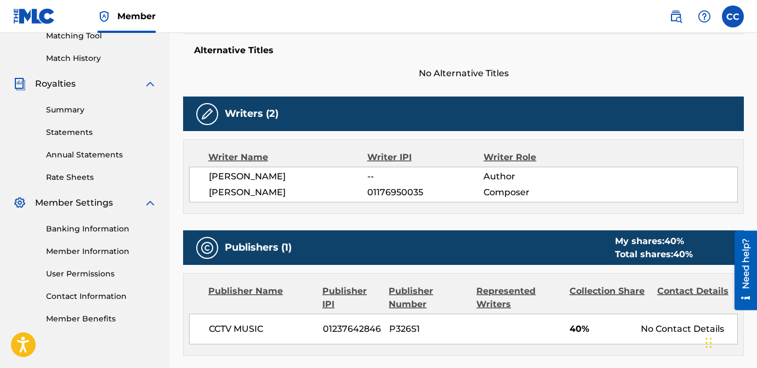
drag, startPoint x: 299, startPoint y: 176, endPoint x: 247, endPoint y: 176, distance: 52.1
click at [247, 176] on span "[PERSON_NAME]" at bounding box center [288, 176] width 158 height 13
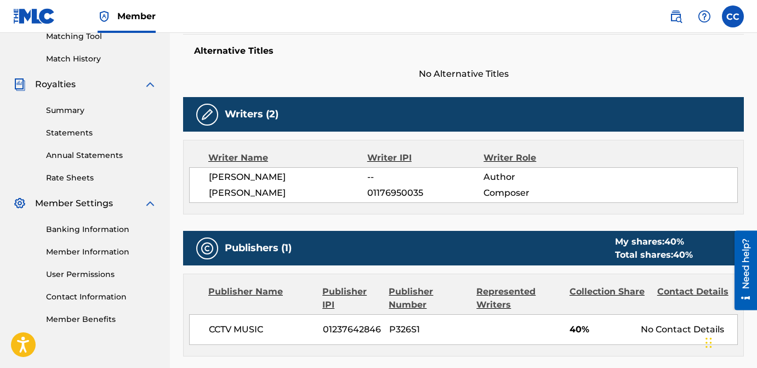
scroll to position [0, 0]
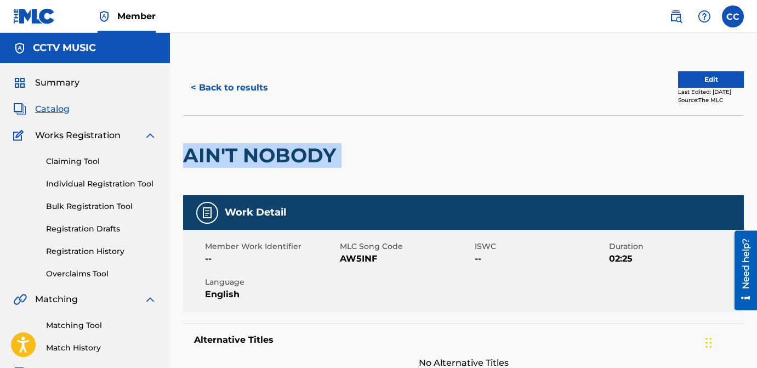
click at [215, 88] on button "< Back to results" at bounding box center [229, 87] width 93 height 27
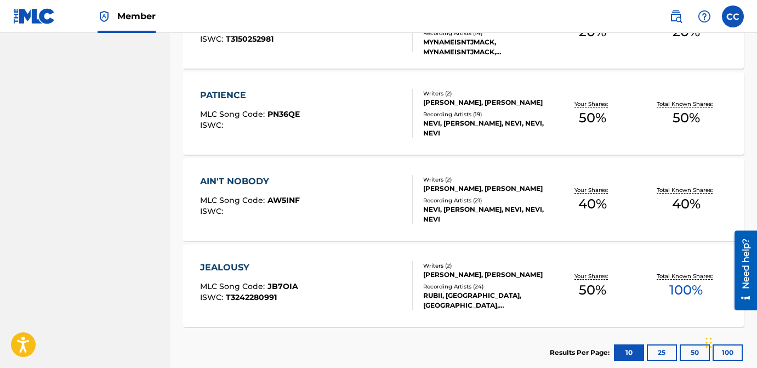
scroll to position [744, 0]
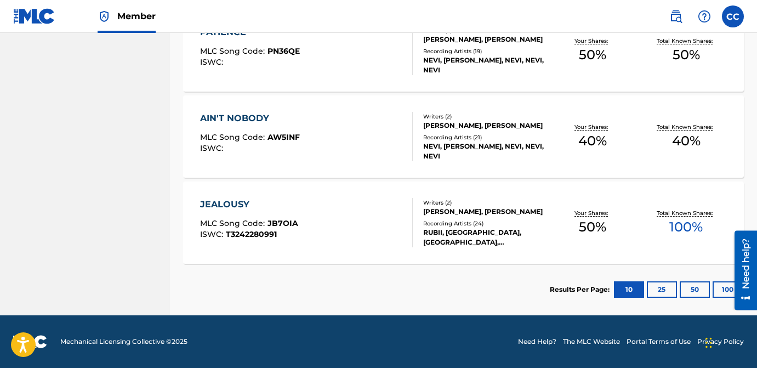
click at [225, 206] on div "JEALOUSY" at bounding box center [249, 204] width 98 height 13
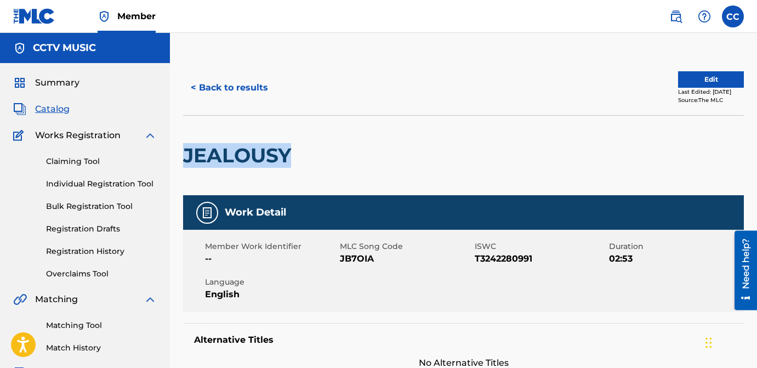
drag, startPoint x: 295, startPoint y: 149, endPoint x: 178, endPoint y: 150, distance: 117.3
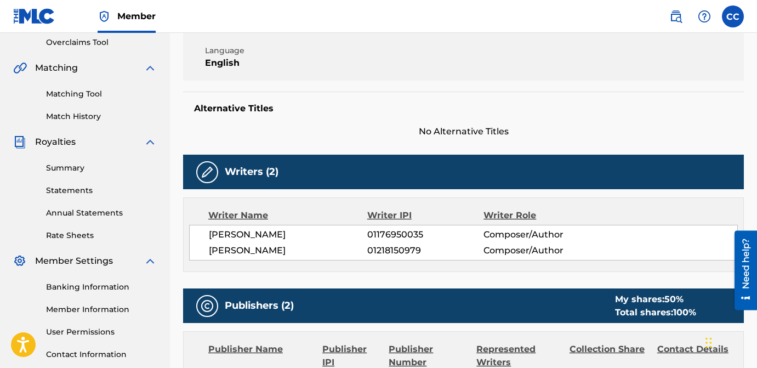
scroll to position [284, 0]
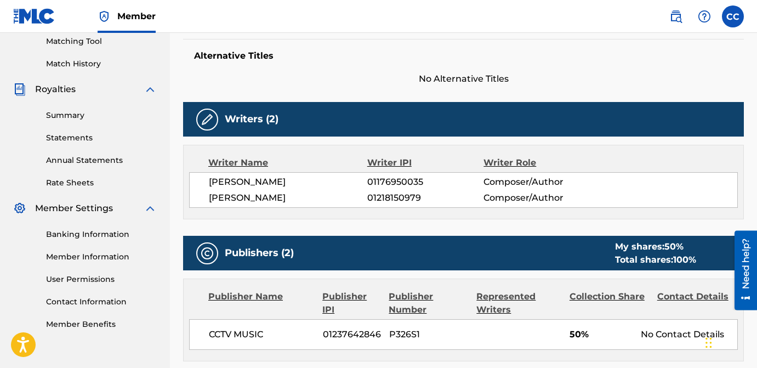
drag, startPoint x: 302, startPoint y: 201, endPoint x: 208, endPoint y: 199, distance: 93.7
click at [209, 199] on span "[PERSON_NAME]" at bounding box center [288, 197] width 158 height 13
click at [361, 199] on span "[PERSON_NAME]" at bounding box center [288, 197] width 158 height 13
drag, startPoint x: 361, startPoint y: 199, endPoint x: 423, endPoint y: 201, distance: 62.5
click at [423, 201] on div "[PERSON_NAME] 01218150979 Composer/Author" at bounding box center [473, 197] width 528 height 13
